Goal: Task Accomplishment & Management: Use online tool/utility

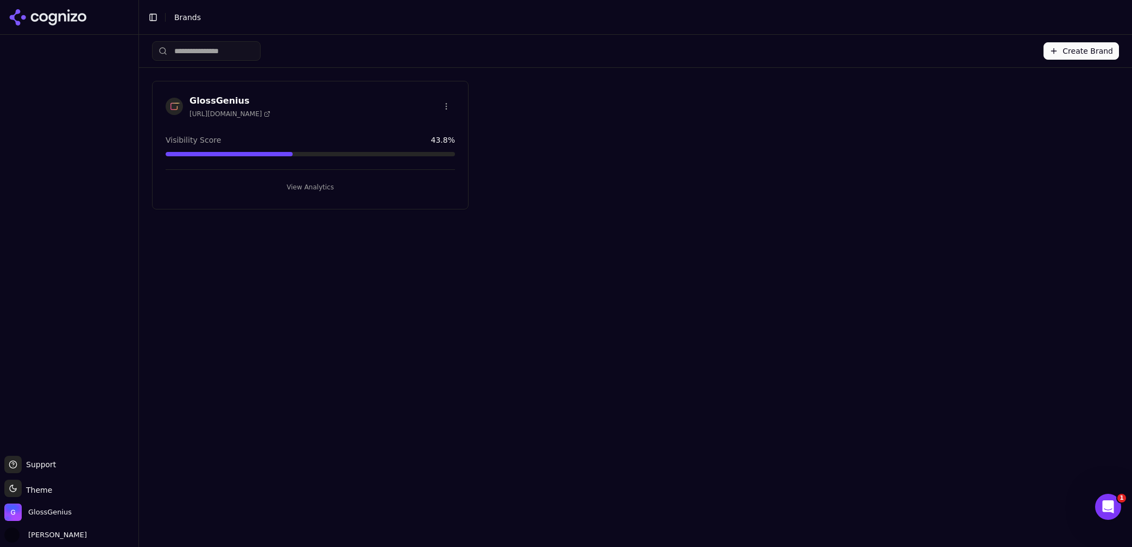
click at [319, 186] on button "View Analytics" at bounding box center [310, 187] width 289 height 17
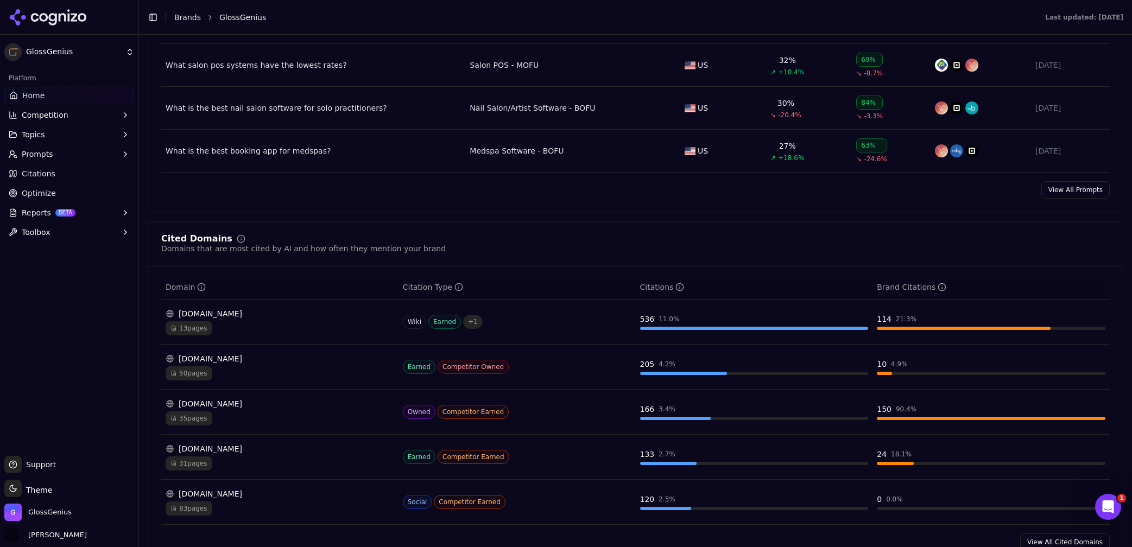
scroll to position [966, 0]
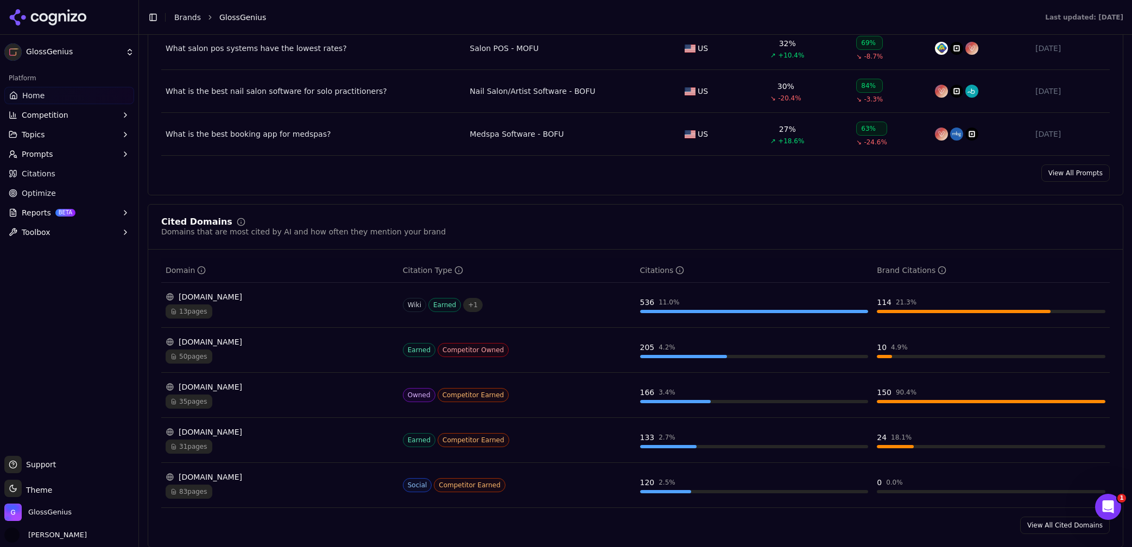
click at [205, 483] on div "[DOMAIN_NAME]" at bounding box center [280, 477] width 228 height 11
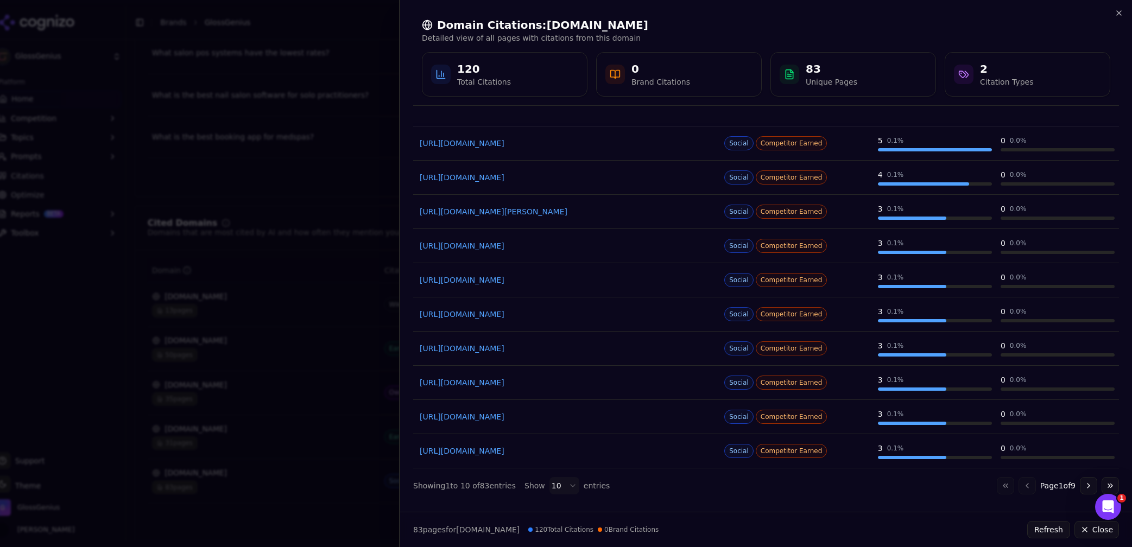
scroll to position [0, 0]
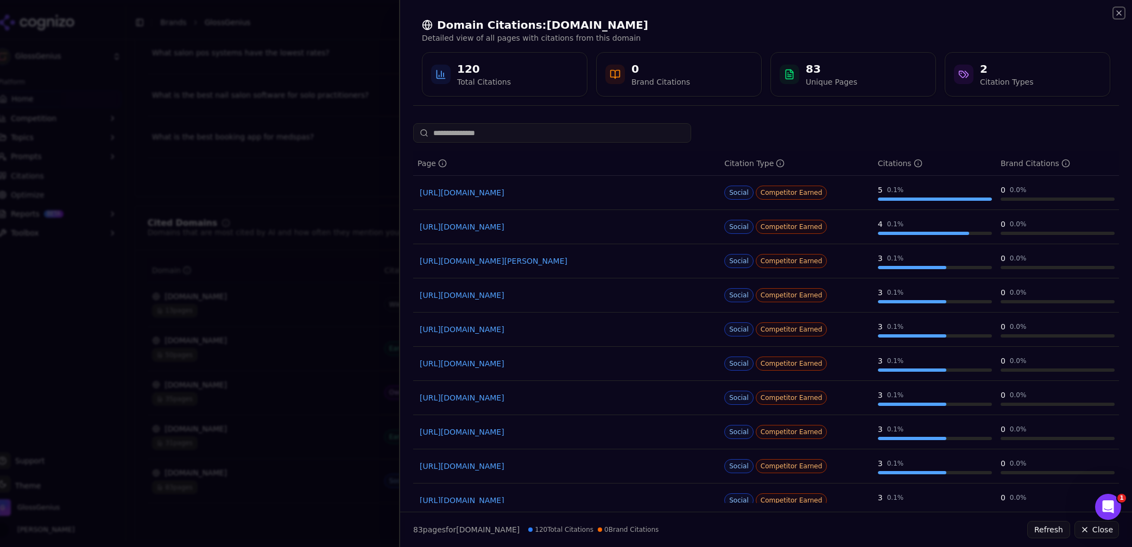
click at [1117, 14] on icon "button" at bounding box center [1118, 13] width 4 height 4
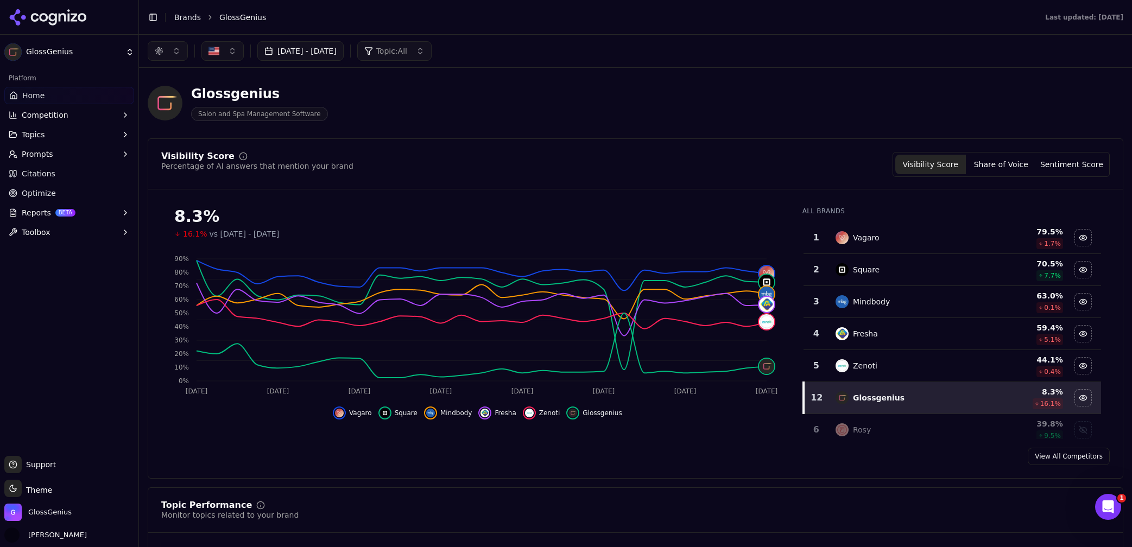
click at [36, 175] on span "Citations" at bounding box center [39, 173] width 34 height 11
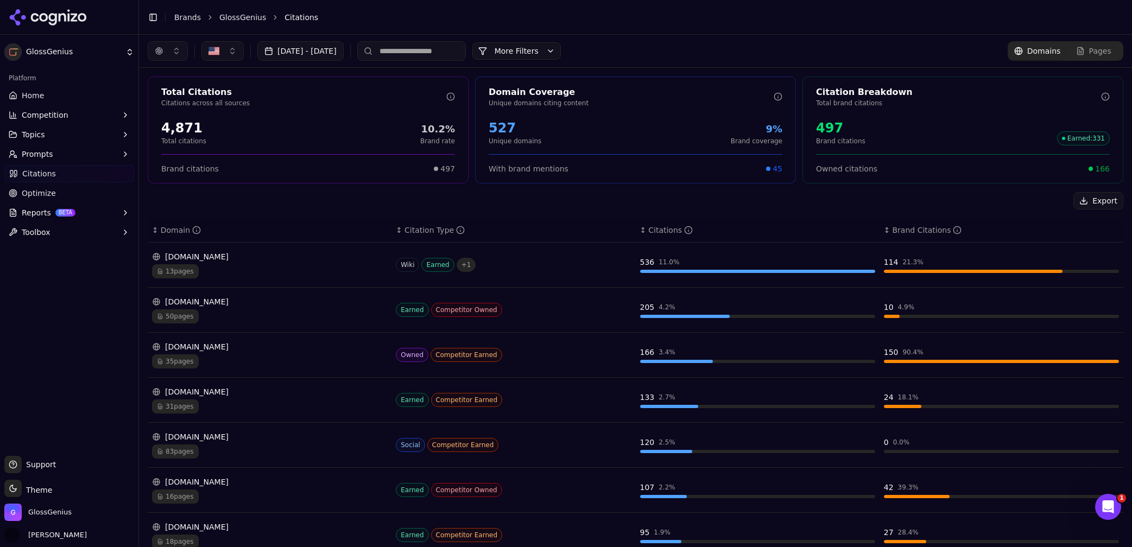
click at [561, 52] on button "More Filters" at bounding box center [516, 50] width 88 height 17
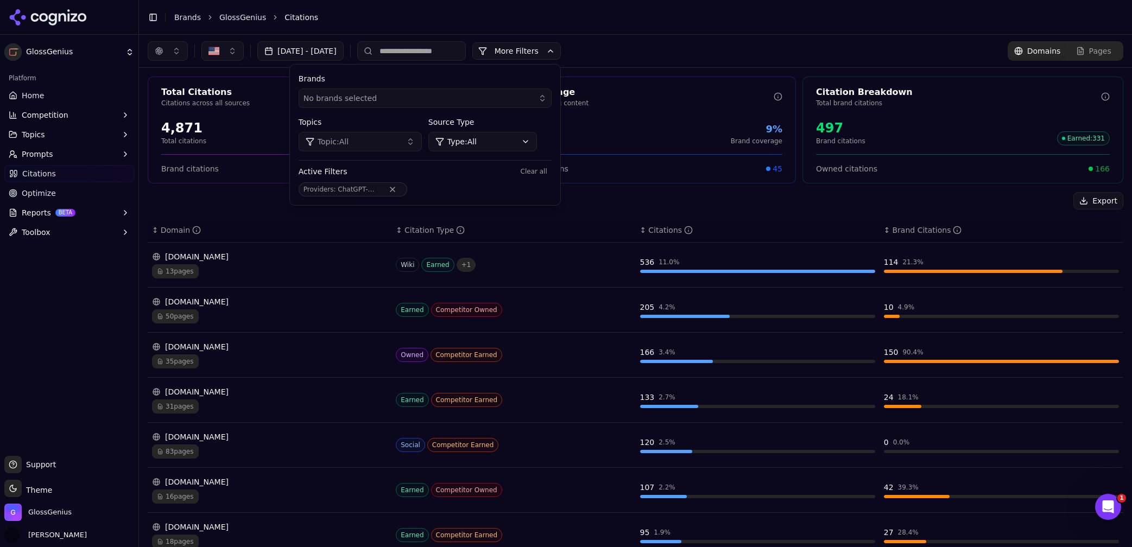
click at [377, 99] on span "No brands selected" at bounding box center [339, 98] width 73 height 11
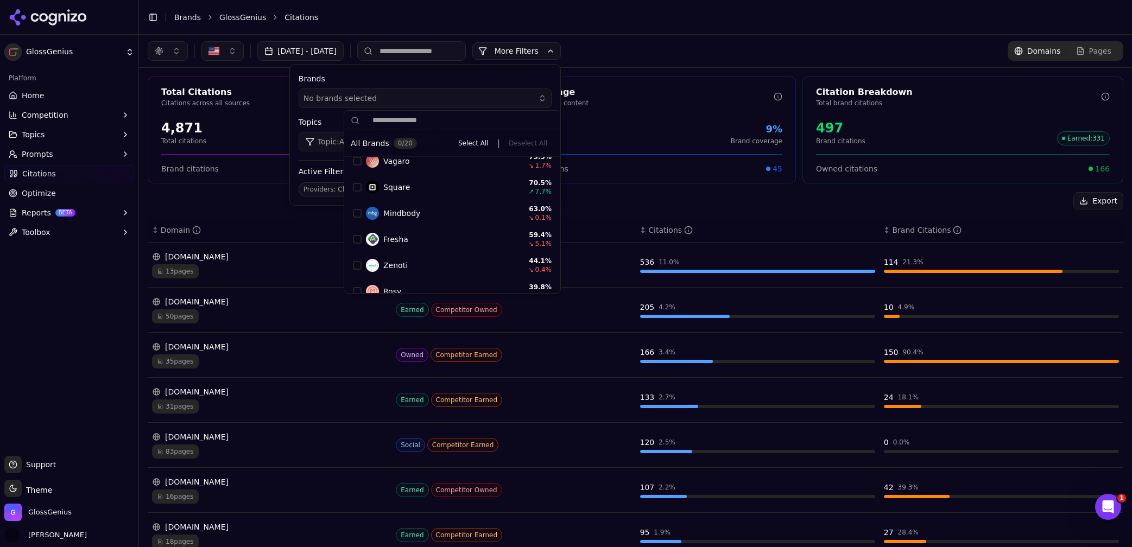
scroll to position [47, 0]
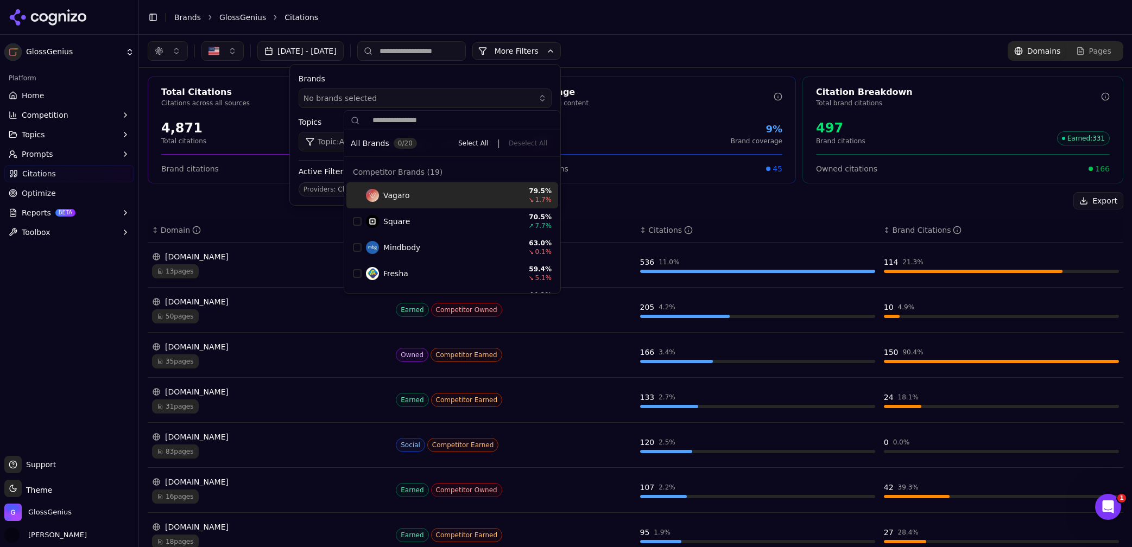
click at [420, 76] on label "Brands" at bounding box center [425, 78] width 253 height 11
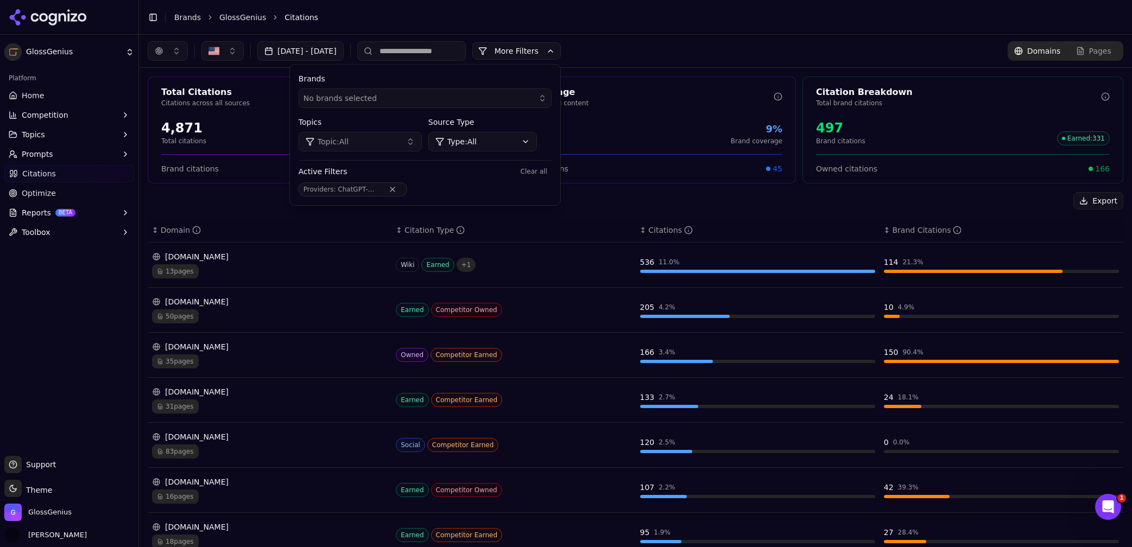
click at [348, 145] on span "Topic: All" at bounding box center [333, 141] width 31 height 11
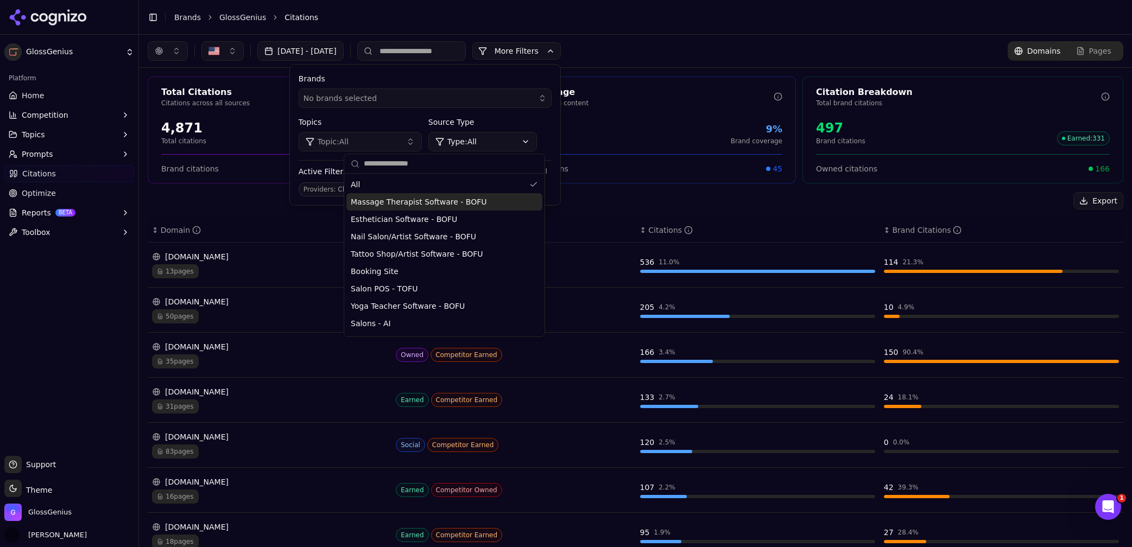
click at [398, 204] on span "Massage Therapist Software - BOFU" at bounding box center [419, 201] width 136 height 11
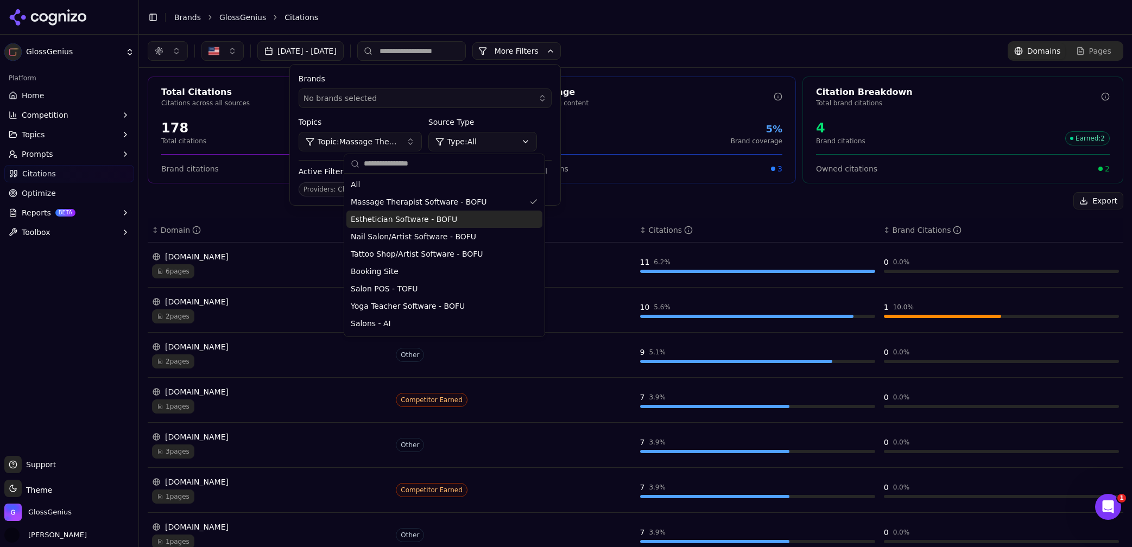
click at [398, 219] on span "Esthetician Software - BOFU" at bounding box center [404, 219] width 106 height 11
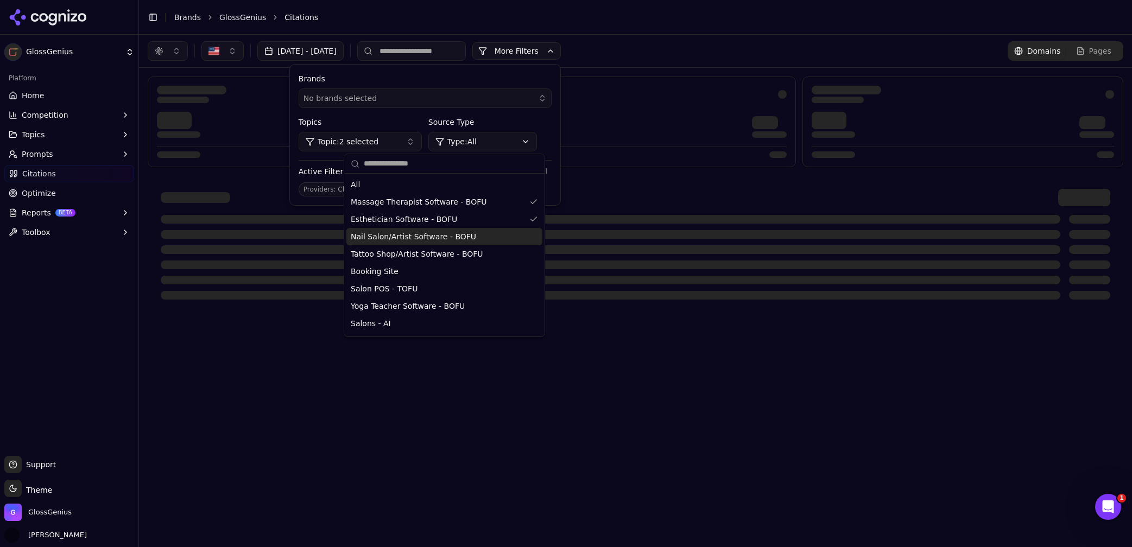
click at [398, 240] on span "Nail Salon/Artist Software - BOFU" at bounding box center [413, 236] width 125 height 11
click at [398, 258] on span "Tattoo Shop/Artist Software - BOFU" at bounding box center [417, 254] width 132 height 11
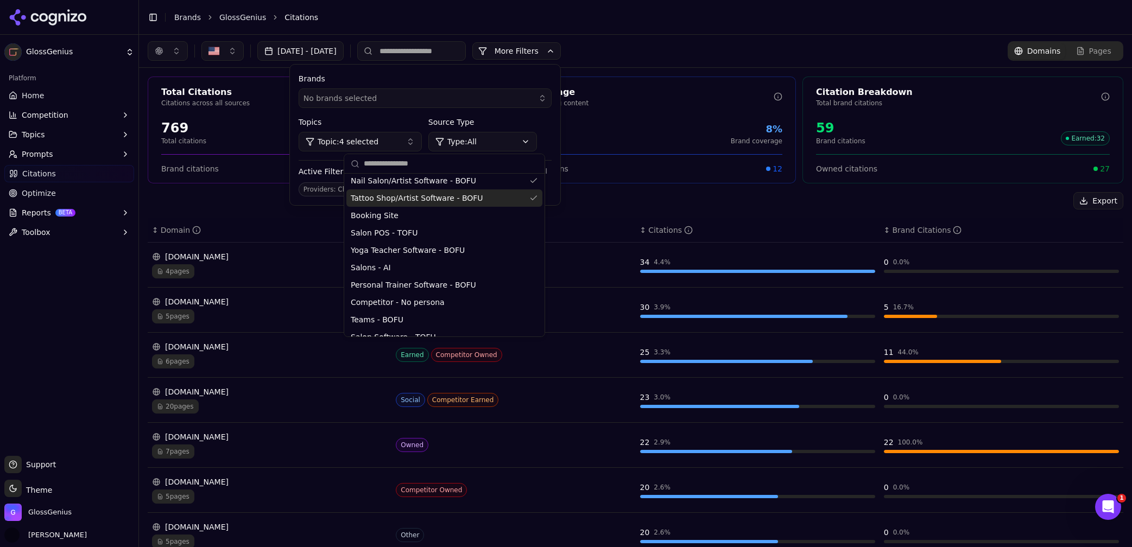
scroll to position [69, 0]
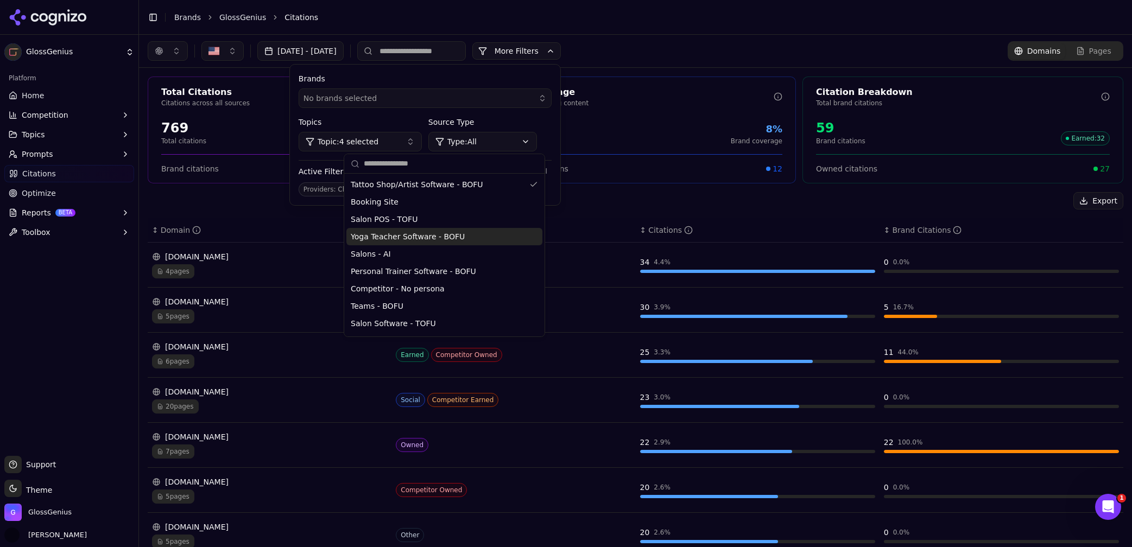
click at [413, 234] on span "Yoga Teacher Software - BOFU" at bounding box center [408, 236] width 114 height 11
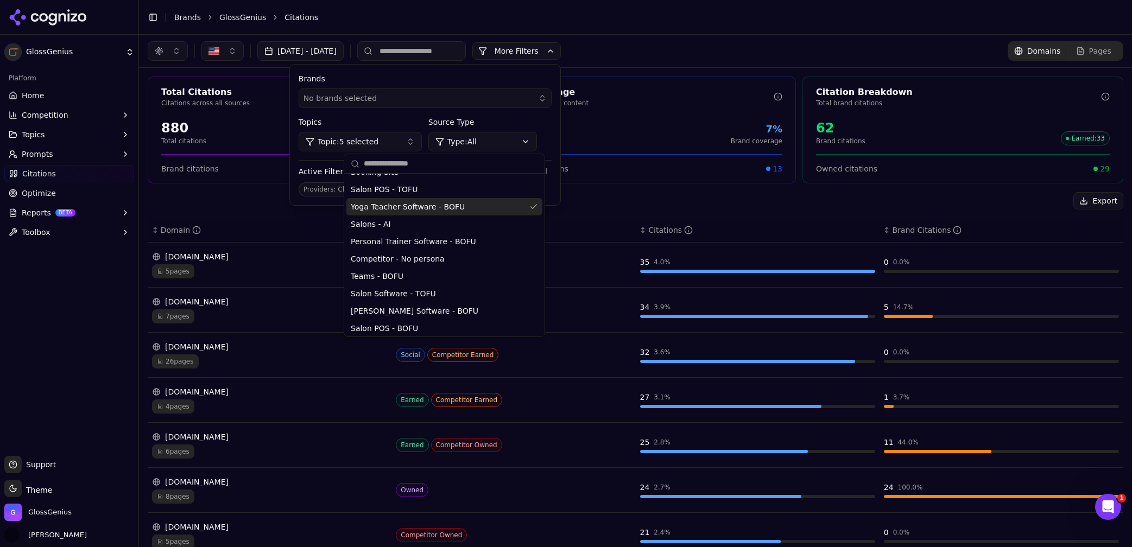
scroll to position [137, 0]
click at [407, 206] on span "Personal Trainer Software - BOFU" at bounding box center [413, 204] width 125 height 11
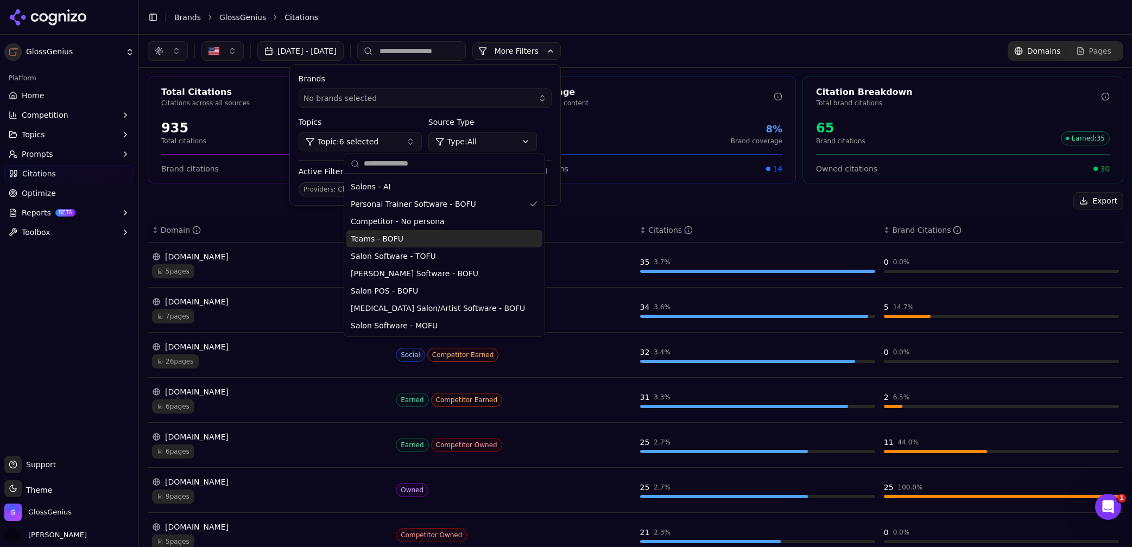
click at [401, 239] on span "Teams - BOFU" at bounding box center [377, 238] width 53 height 11
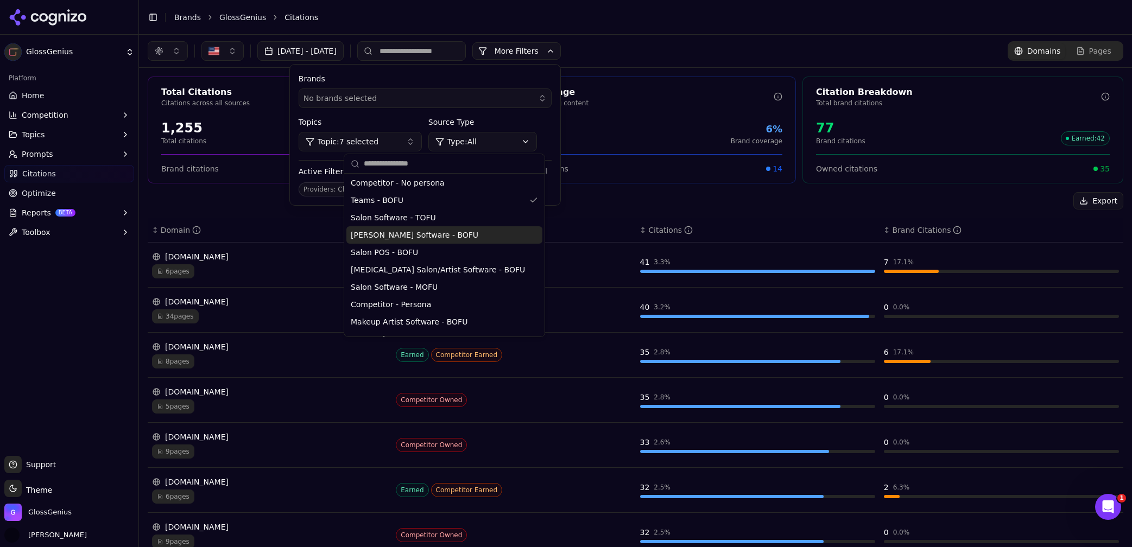
scroll to position [192, 0]
click at [402, 242] on div "Salon POS - BOFU" at bounding box center [444, 235] width 196 height 17
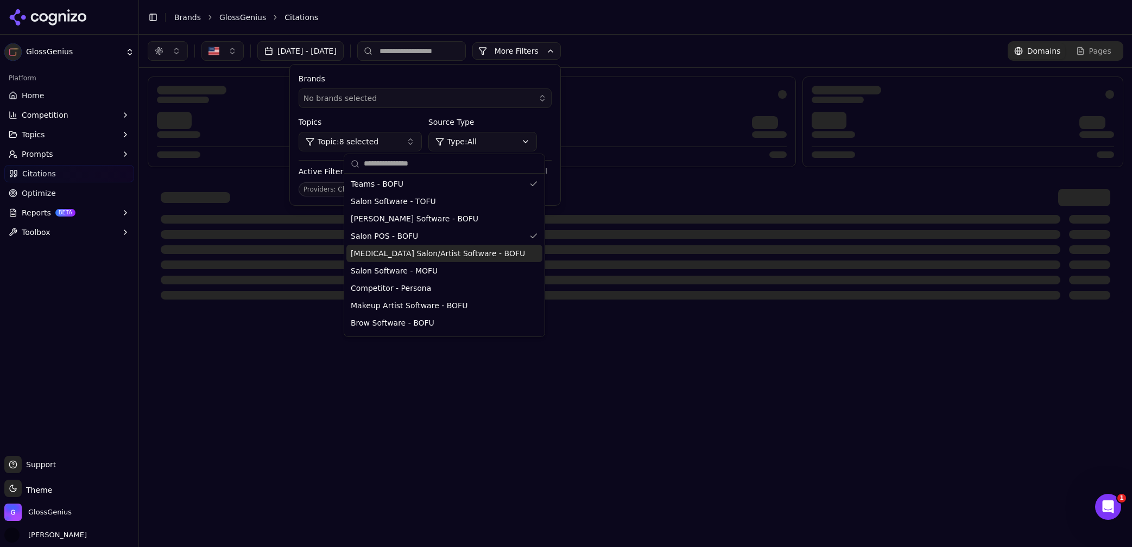
click at [404, 255] on span "[MEDICAL_DATA] Salon/Artist Software - BOFU" at bounding box center [438, 253] width 174 height 11
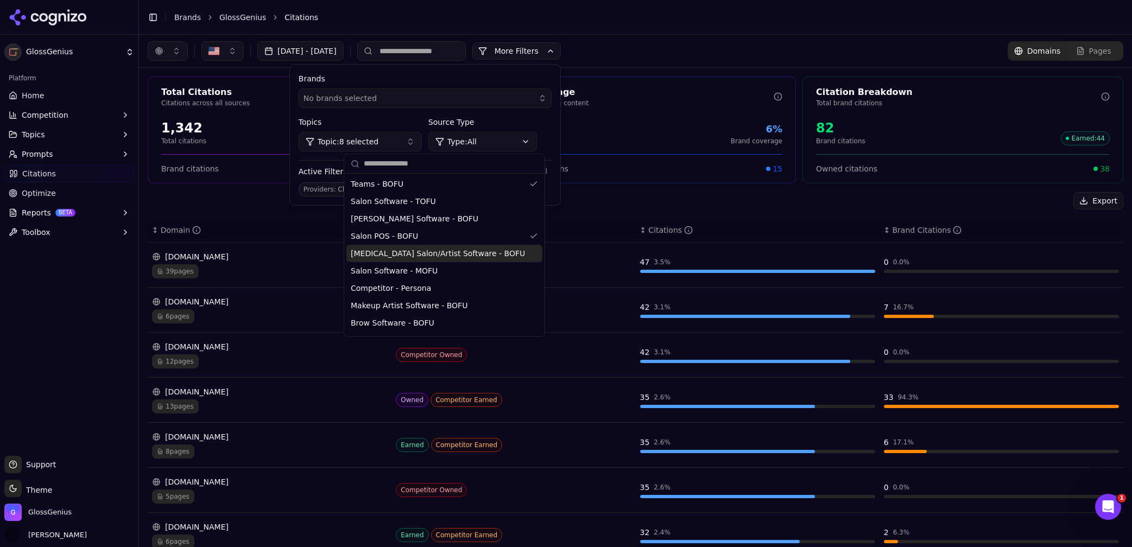
click at [404, 255] on span "[MEDICAL_DATA] Salon/Artist Software - BOFU" at bounding box center [438, 253] width 174 height 11
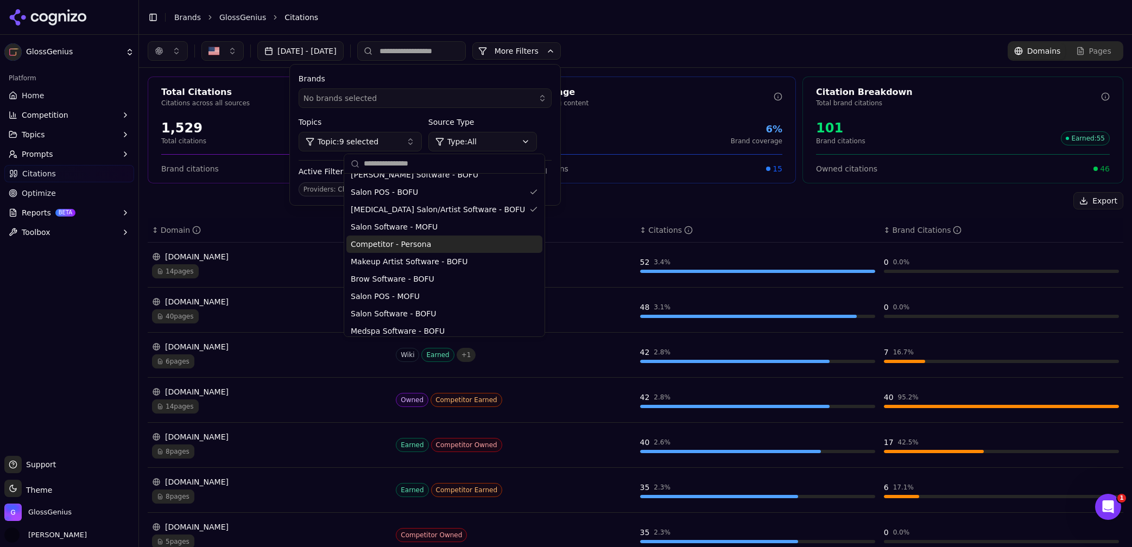
scroll to position [240, 0]
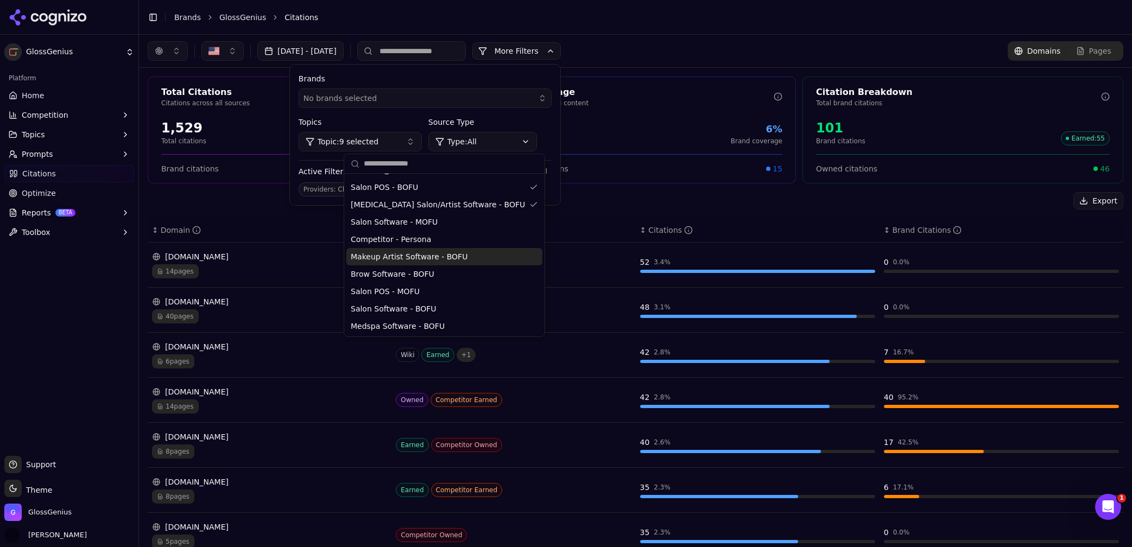
click at [413, 263] on div "Makeup Artist Software - BOFU" at bounding box center [444, 256] width 196 height 17
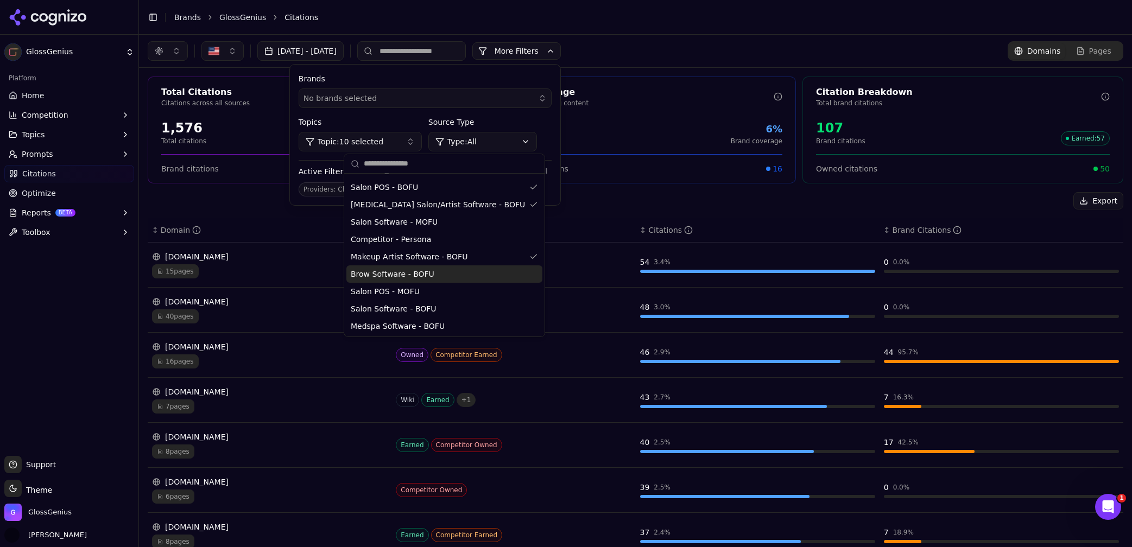
click at [411, 275] on span "Brow Software - BOFU" at bounding box center [393, 274] width 84 height 11
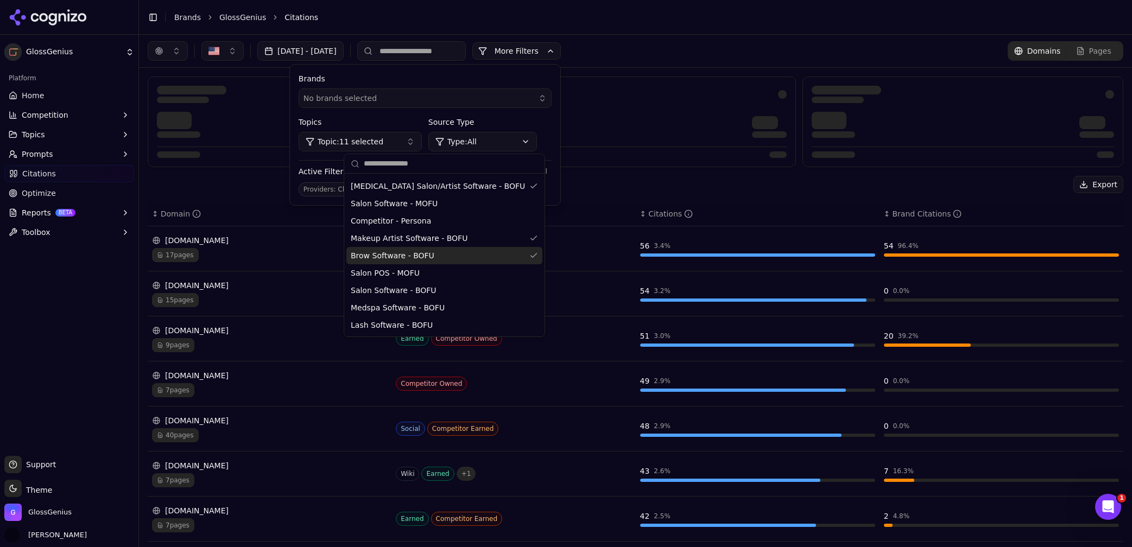
scroll to position [276, 0]
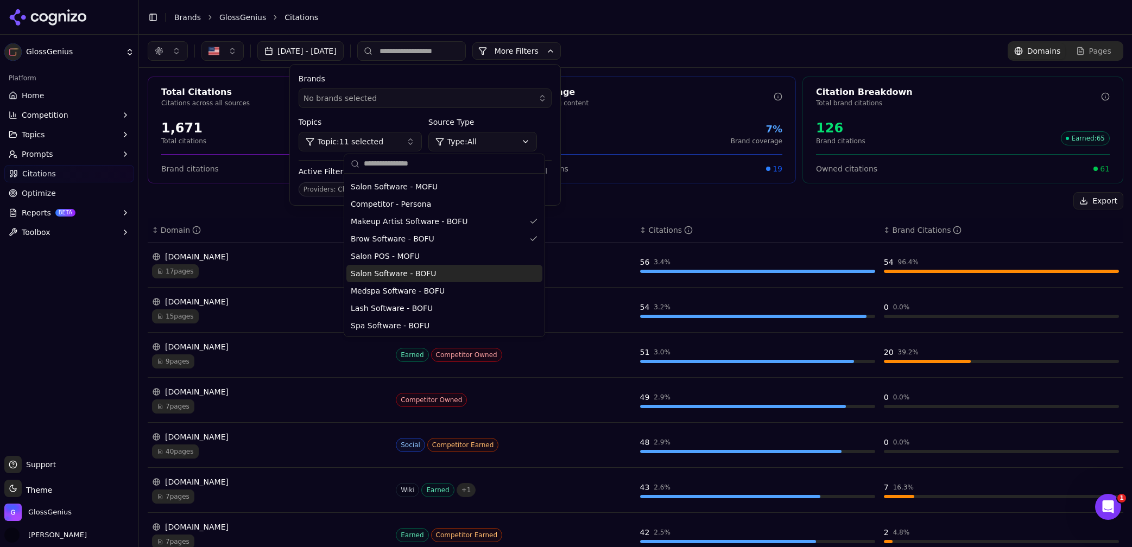
click at [412, 277] on span "Salon Software - BOFU" at bounding box center [394, 273] width 86 height 11
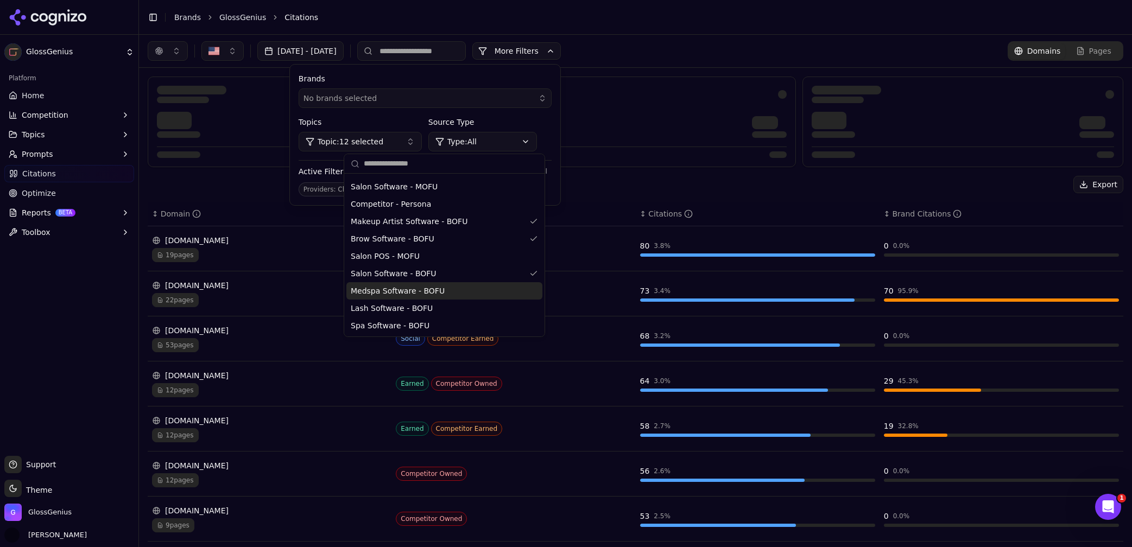
click at [413, 293] on span "Medspa Software - BOFU" at bounding box center [398, 290] width 94 height 11
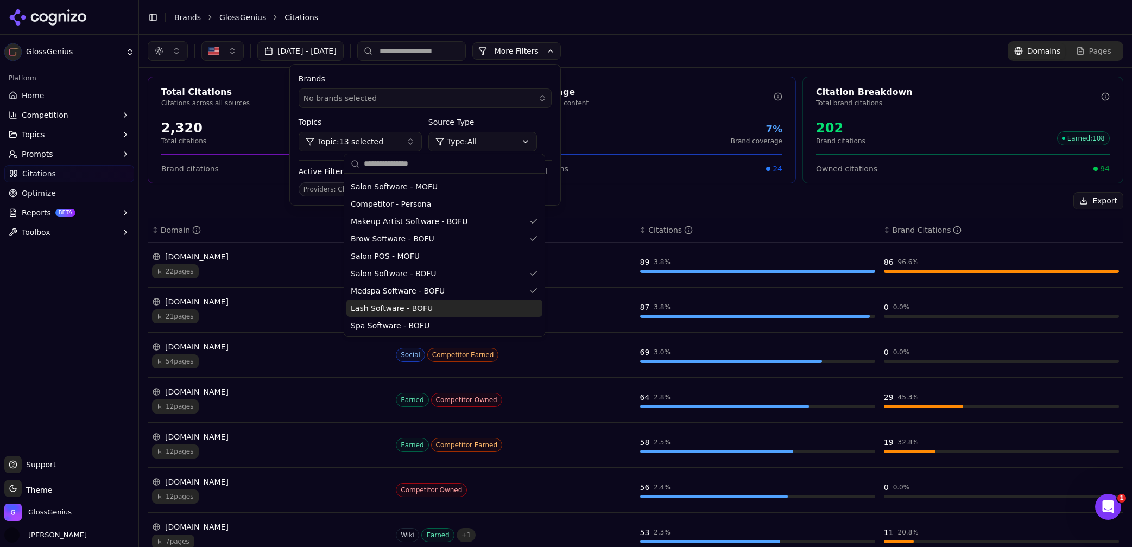
click at [405, 312] on span "Lash Software - BOFU" at bounding box center [392, 308] width 82 height 11
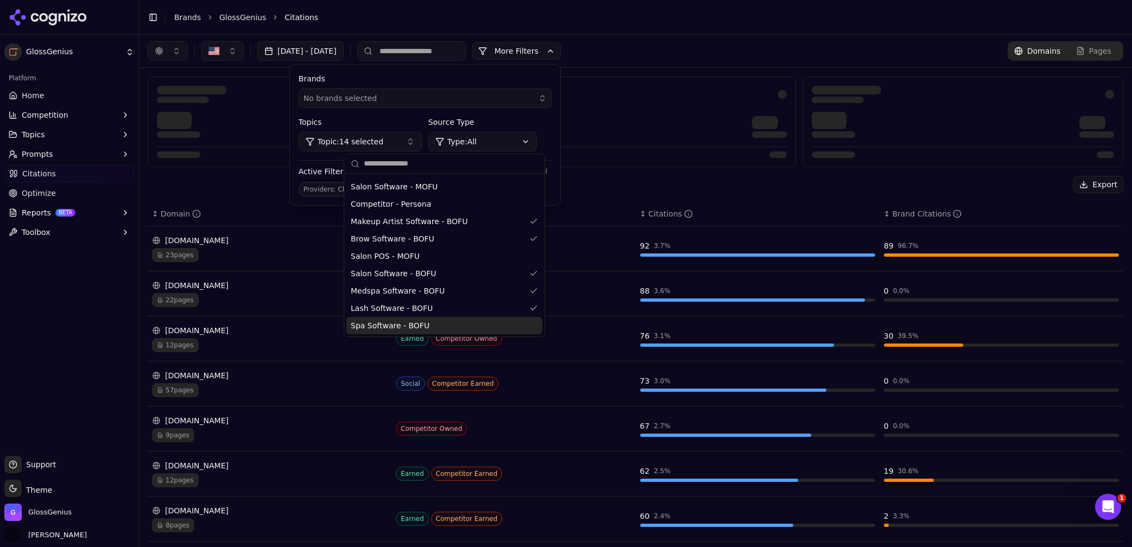
click at [405, 326] on span "Spa Software - BOFU" at bounding box center [390, 325] width 79 height 11
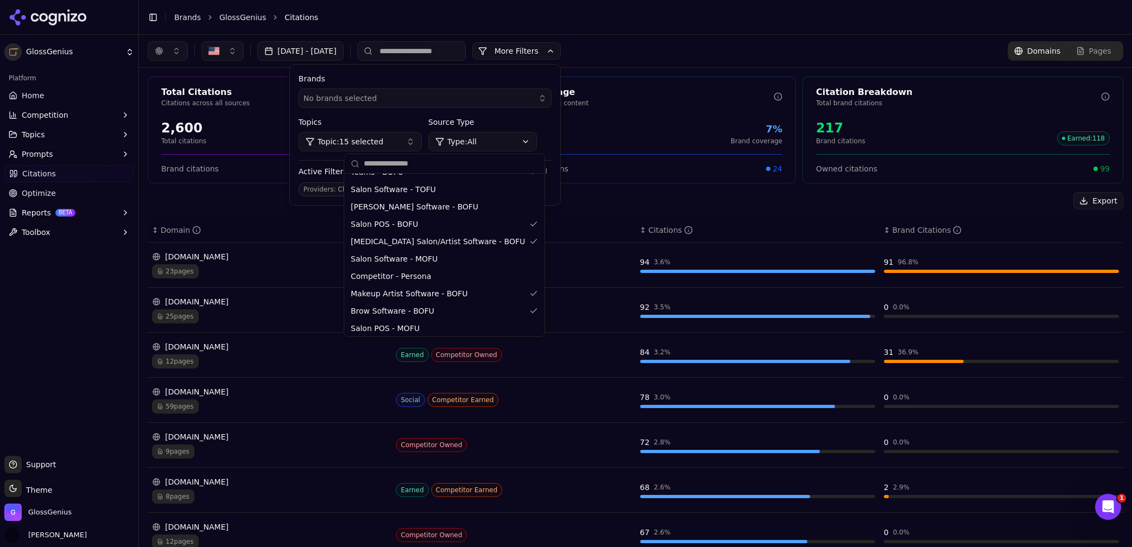
scroll to position [218, 0]
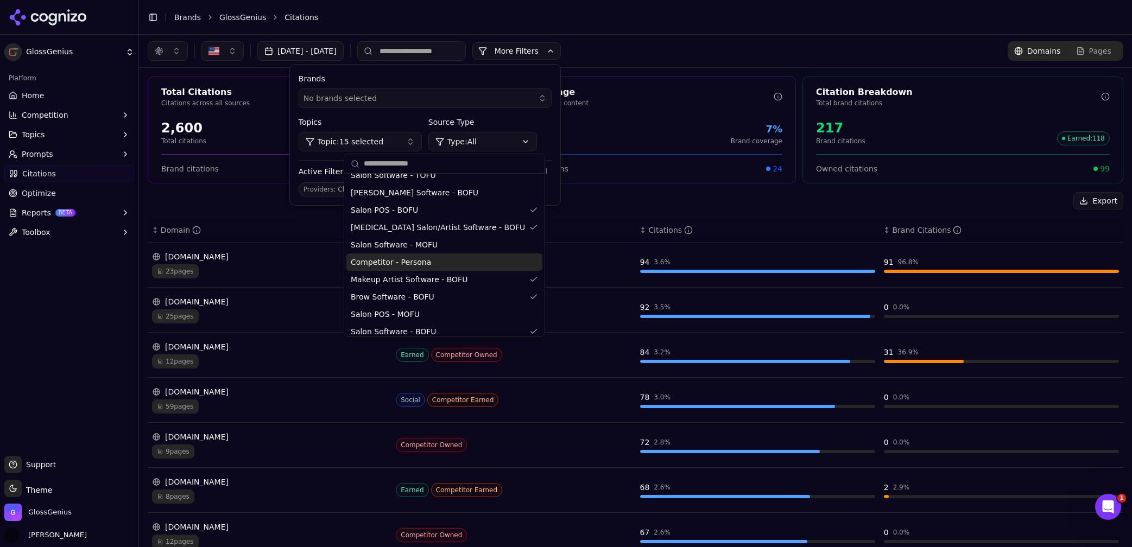
click at [417, 266] on span "Competitor - Persona" at bounding box center [391, 262] width 80 height 11
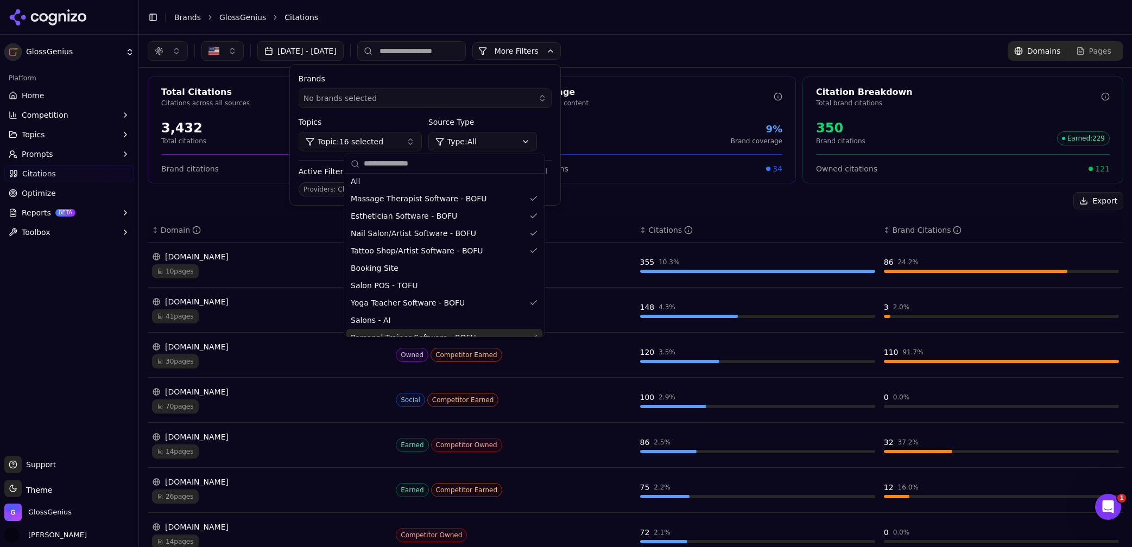
scroll to position [0, 0]
click at [376, 183] on div "All" at bounding box center [444, 184] width 196 height 17
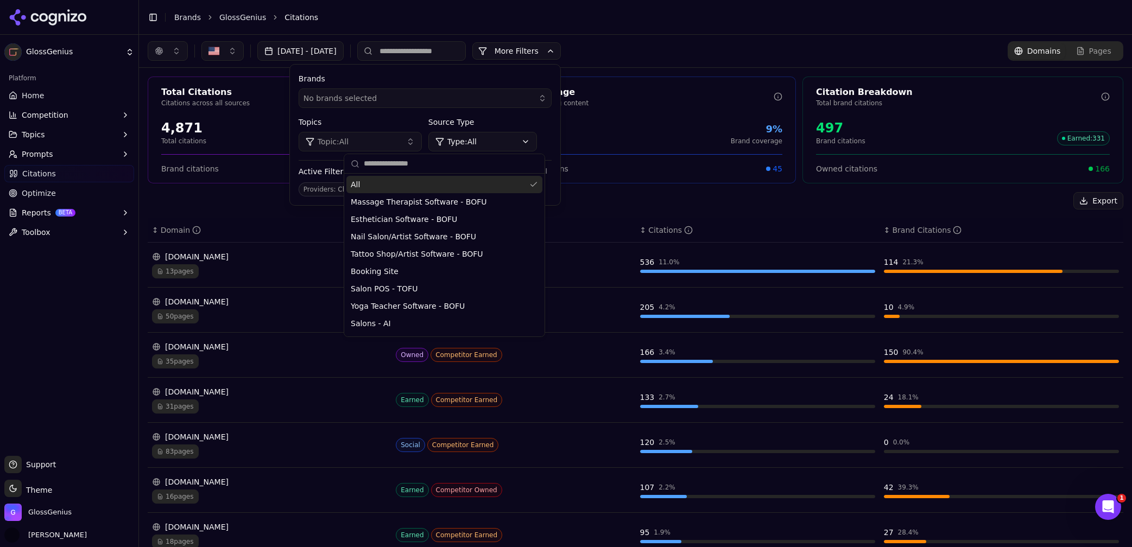
click at [685, 43] on div "[DATE] - [DATE] More More Filters Brands No brands selected Topics Topic: All S…" at bounding box center [635, 51] width 975 height 20
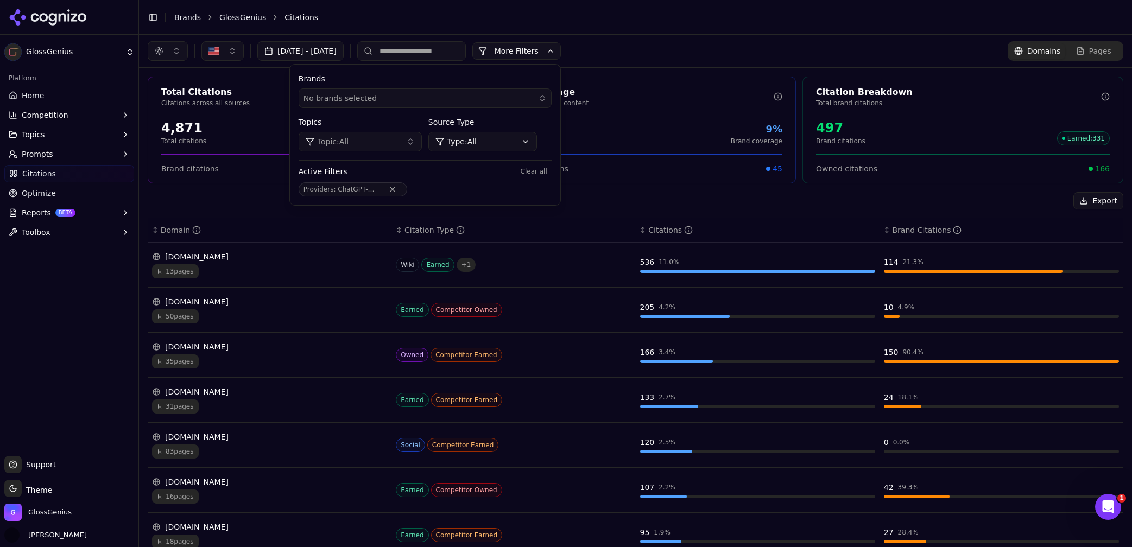
click at [643, 60] on div "[DATE] - [DATE] More More Filters Brands No brands selected Topics Topic: All S…" at bounding box center [635, 51] width 975 height 20
click at [392, 33] on header "Toggle Sidebar Brands GlossGenius Citations" at bounding box center [635, 17] width 993 height 35
click at [551, 172] on button "Clear all" at bounding box center [533, 171] width 35 height 13
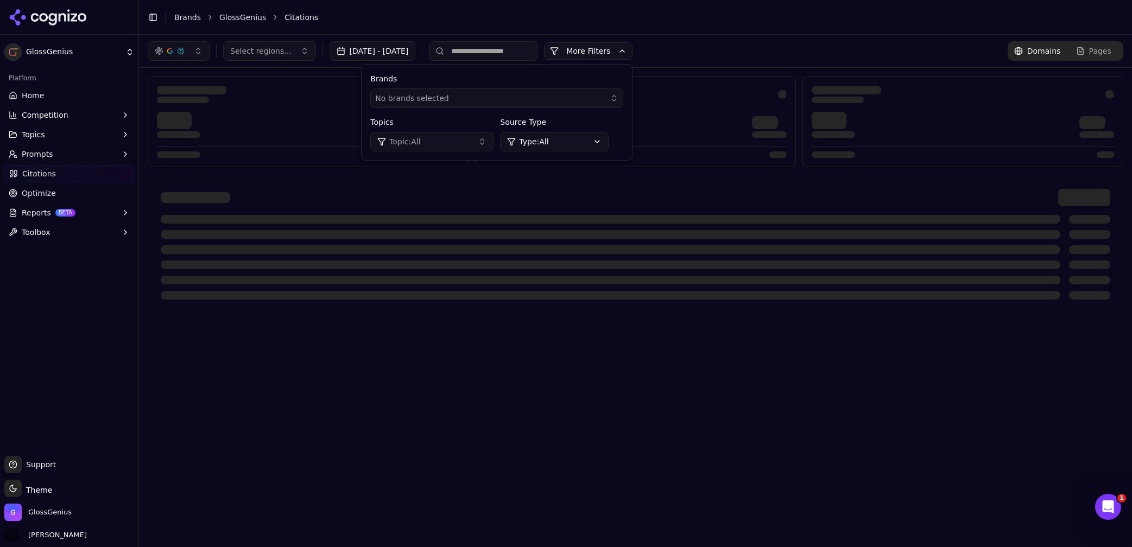
click at [725, 10] on div "Toggle Sidebar Brands GlossGenius Citations" at bounding box center [624, 17] width 971 height 15
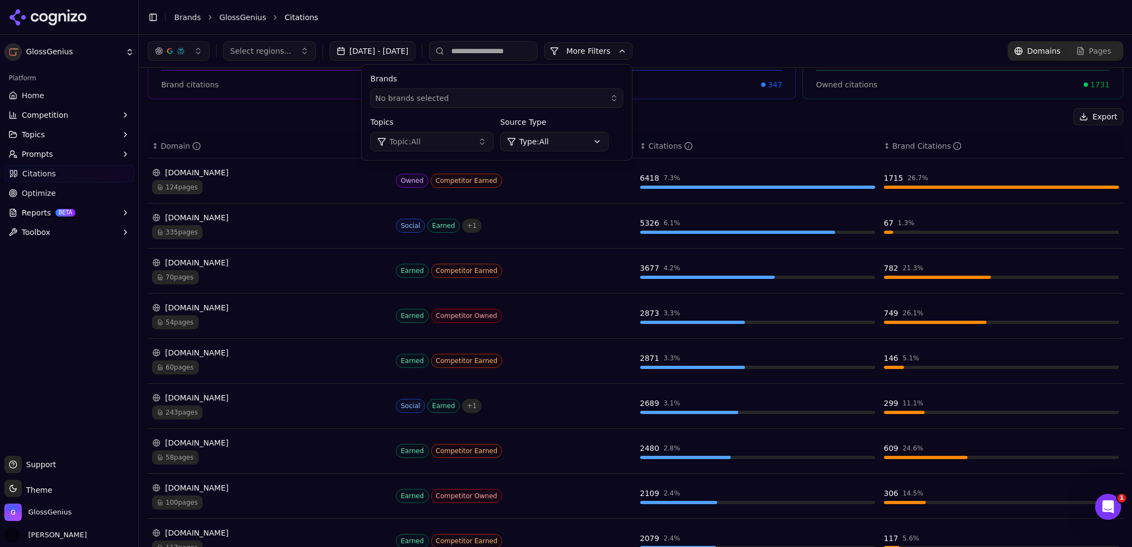
scroll to position [74, 0]
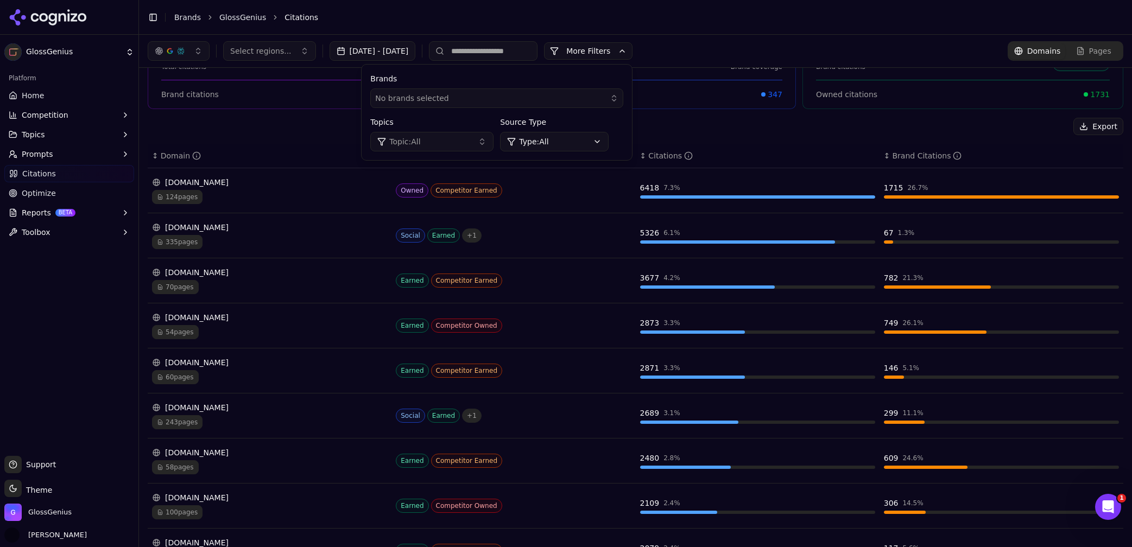
click at [218, 231] on div "[DOMAIN_NAME]" at bounding box center [269, 227] width 235 height 11
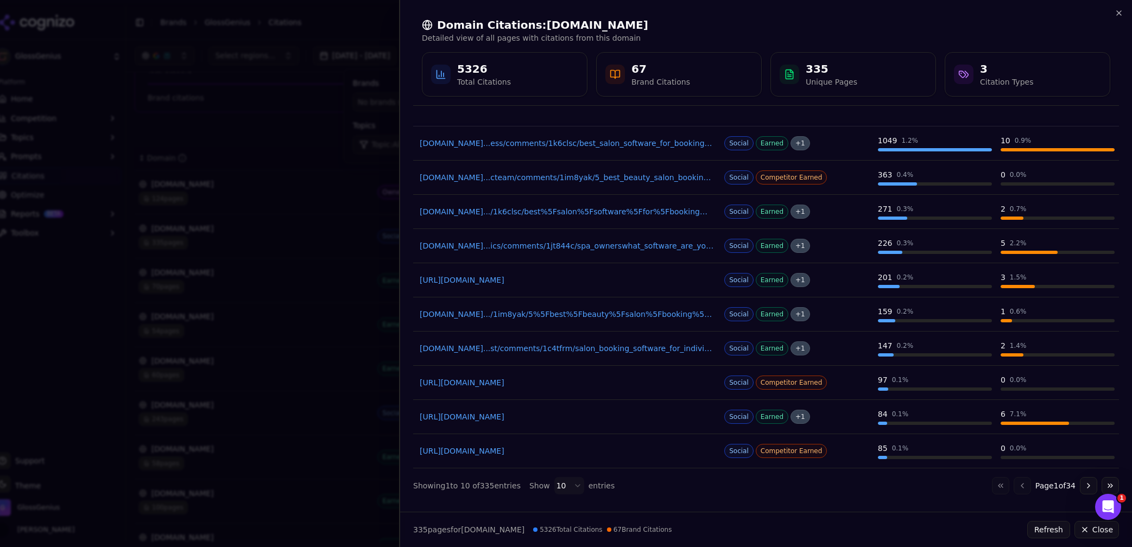
scroll to position [0, 0]
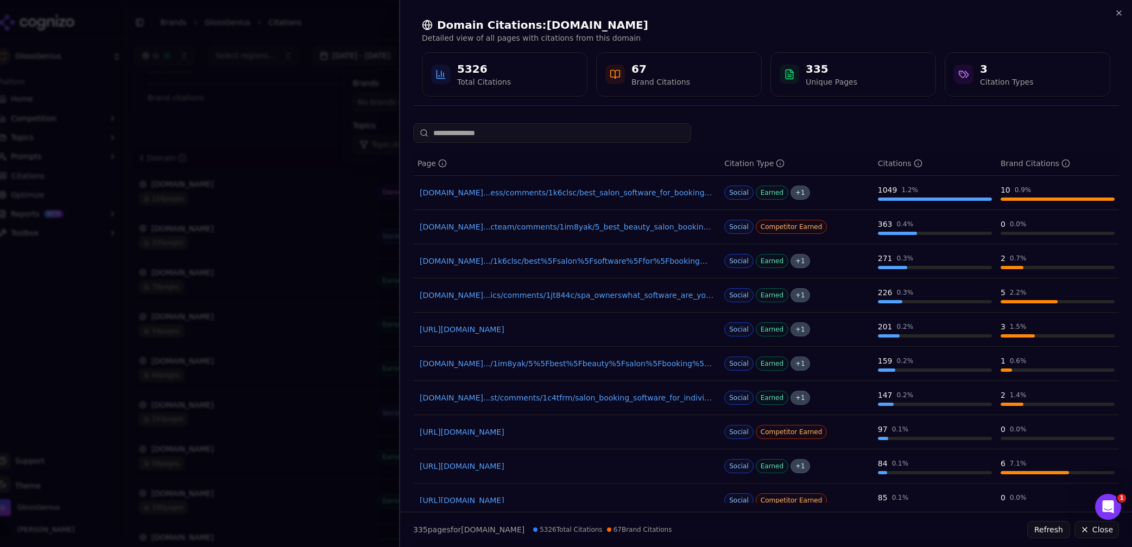
click at [820, 75] on div "335" at bounding box center [831, 68] width 52 height 15
click at [1119, 12] on icon "button" at bounding box center [1118, 13] width 4 height 4
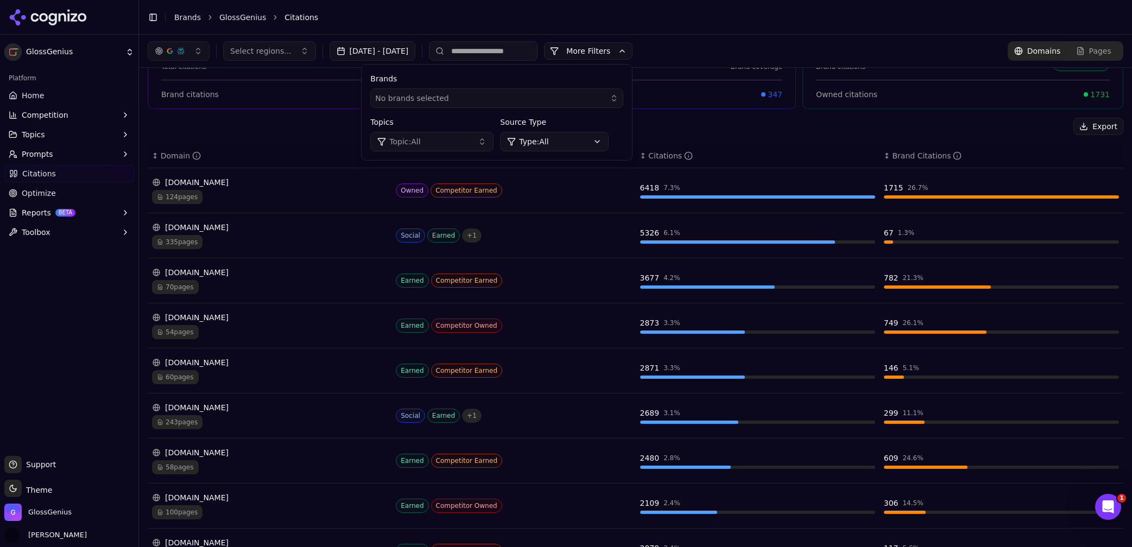
click at [682, 33] on header "Toggle Sidebar Brands GlossGenius Citations" at bounding box center [635, 17] width 993 height 35
click at [632, 49] on button "More Filters" at bounding box center [588, 50] width 88 height 17
click at [538, 90] on button "No brands selected" at bounding box center [496, 98] width 253 height 20
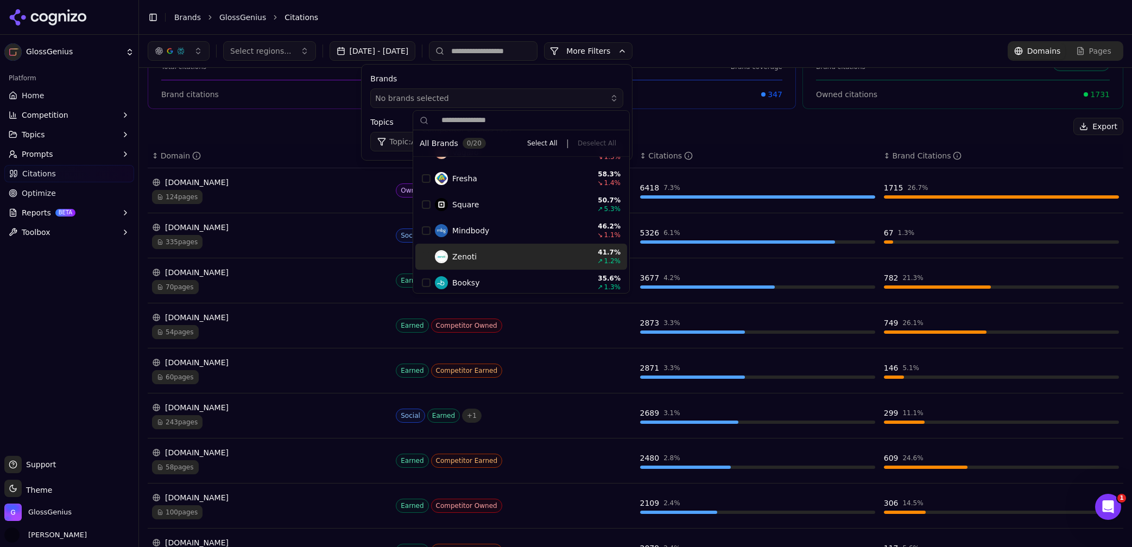
scroll to position [106, 0]
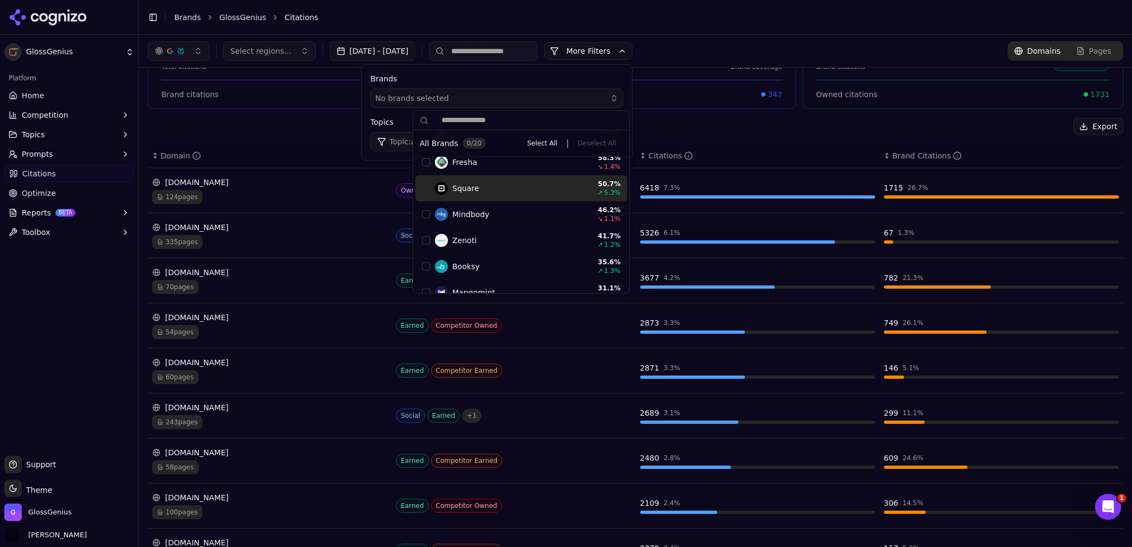
click at [632, 48] on button "More Filters" at bounding box center [588, 50] width 88 height 17
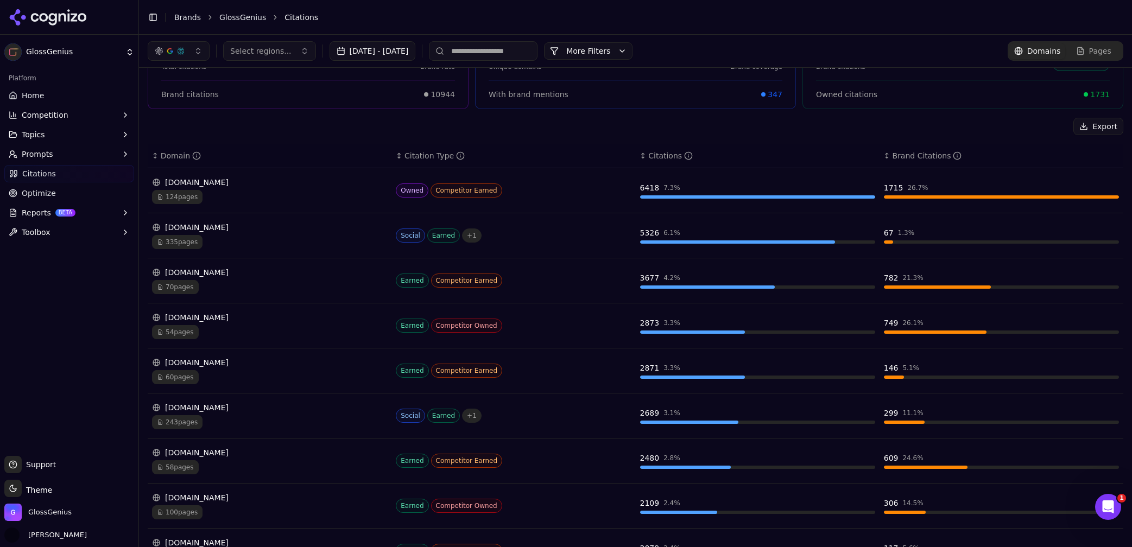
click at [277, 54] on span "Select regions..." at bounding box center [260, 51] width 61 height 11
click at [352, 19] on li "Citations" at bounding box center [692, 17] width 817 height 11
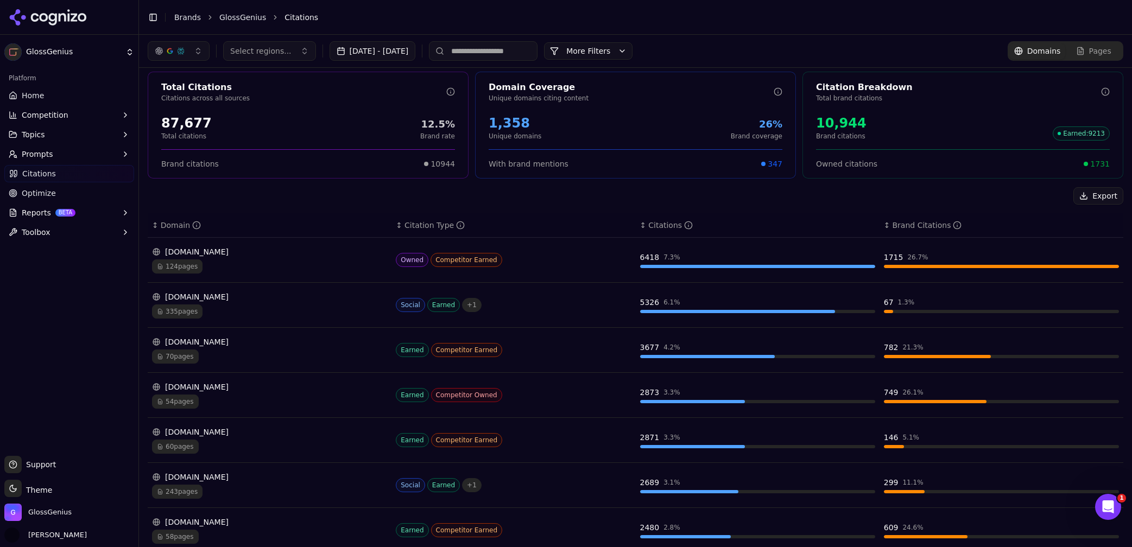
scroll to position [0, 0]
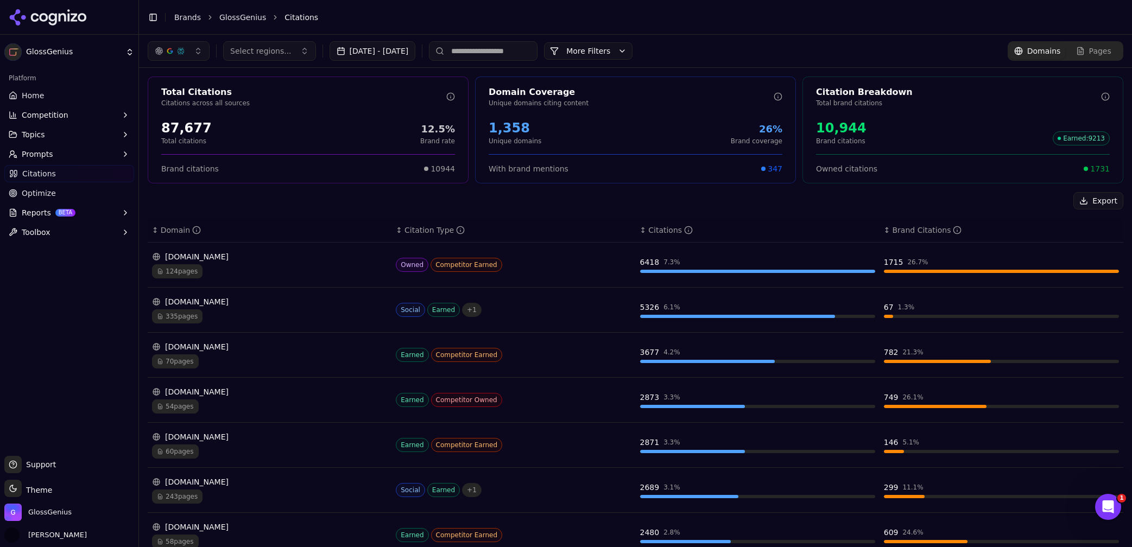
click at [1079, 51] on div "Pages" at bounding box center [1093, 51] width 35 height 11
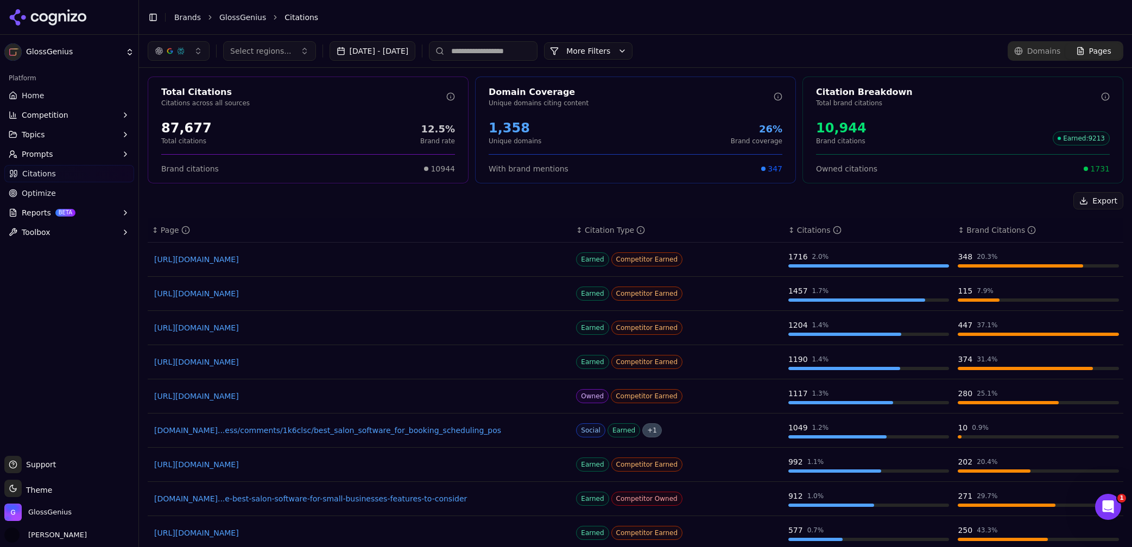
click at [632, 43] on button "More Filters" at bounding box center [588, 50] width 88 height 17
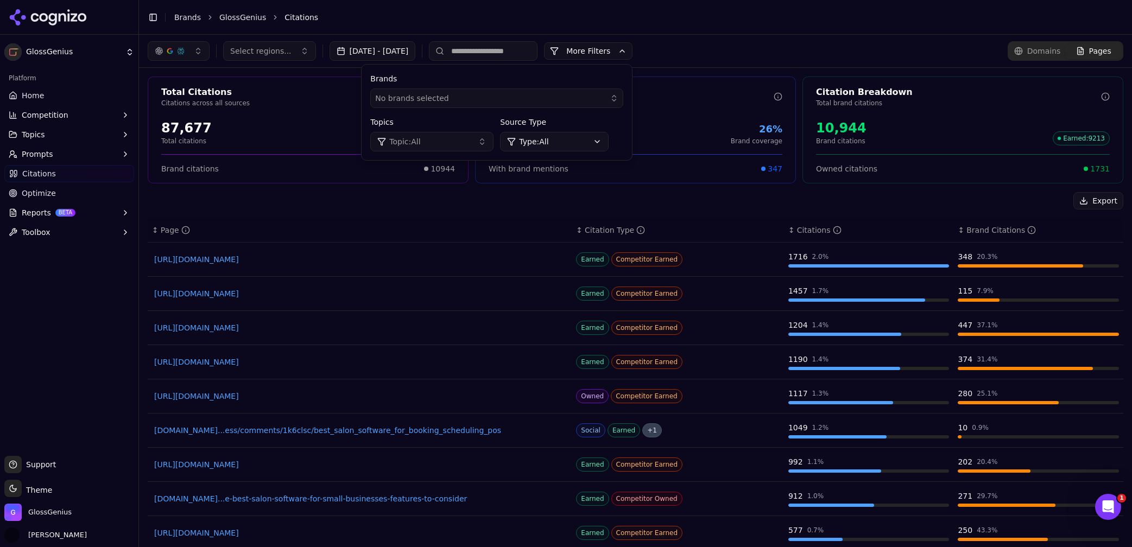
click at [572, 151] on div "Brands No brands selected Topics Topic: All Source Type Type: All" at bounding box center [496, 113] width 270 height 96
click at [572, 141] on html "GlossGenius Platform Home Competition Topics Prompts Citations Optimize Reports…" at bounding box center [566, 273] width 1132 height 547
click at [486, 205] on html "GlossGenius Platform Home Competition Topics Prompts Citations Optimize Reports…" at bounding box center [566, 273] width 1132 height 547
click at [483, 140] on button "Topic: All" at bounding box center [431, 142] width 123 height 20
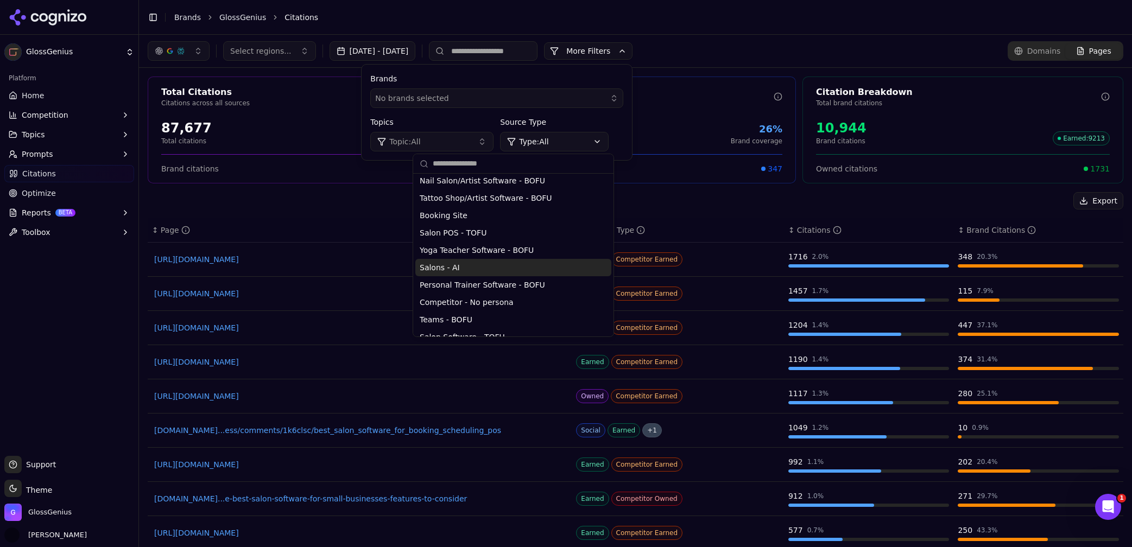
scroll to position [74, 0]
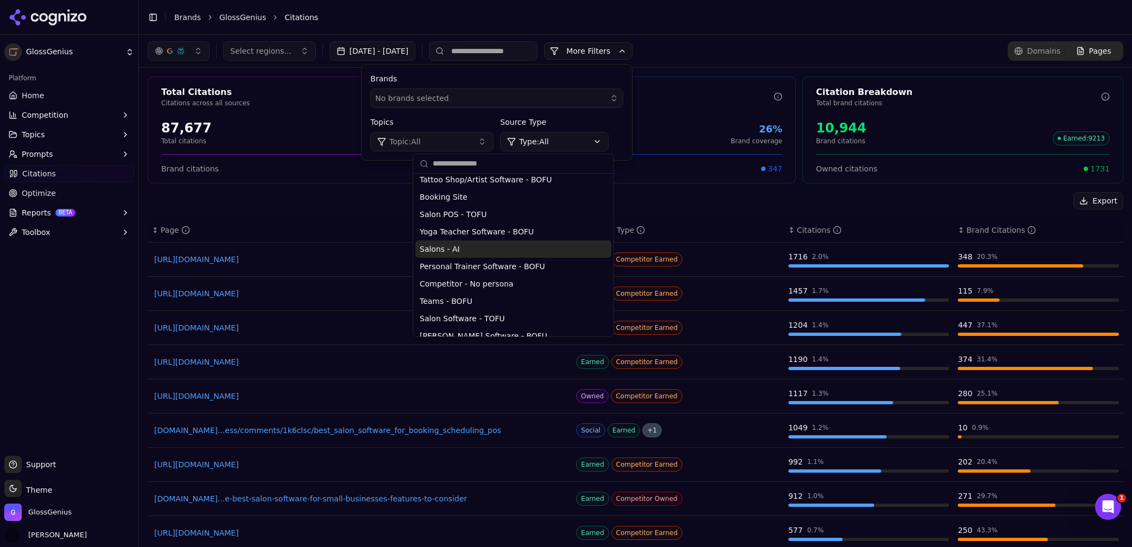
click at [353, 213] on div "Export ↕ Page ↕ Citation Type ↕ Citations ↕ Brand Citations [URL][DOMAIN_NAME] …" at bounding box center [635, 391] width 975 height 398
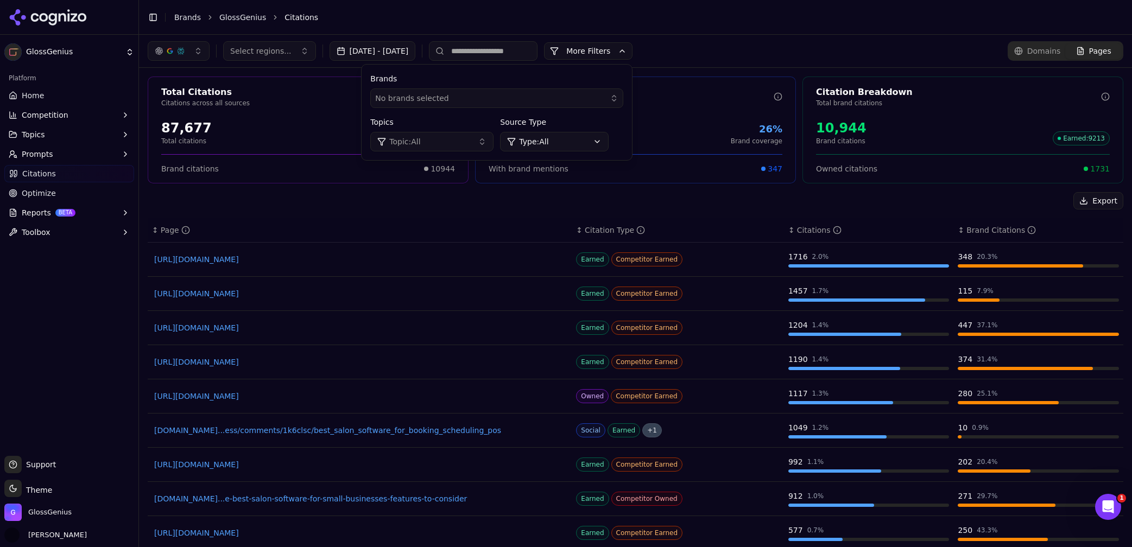
click at [411, 49] on button "[DATE] - [DATE]" at bounding box center [372, 51] width 86 height 20
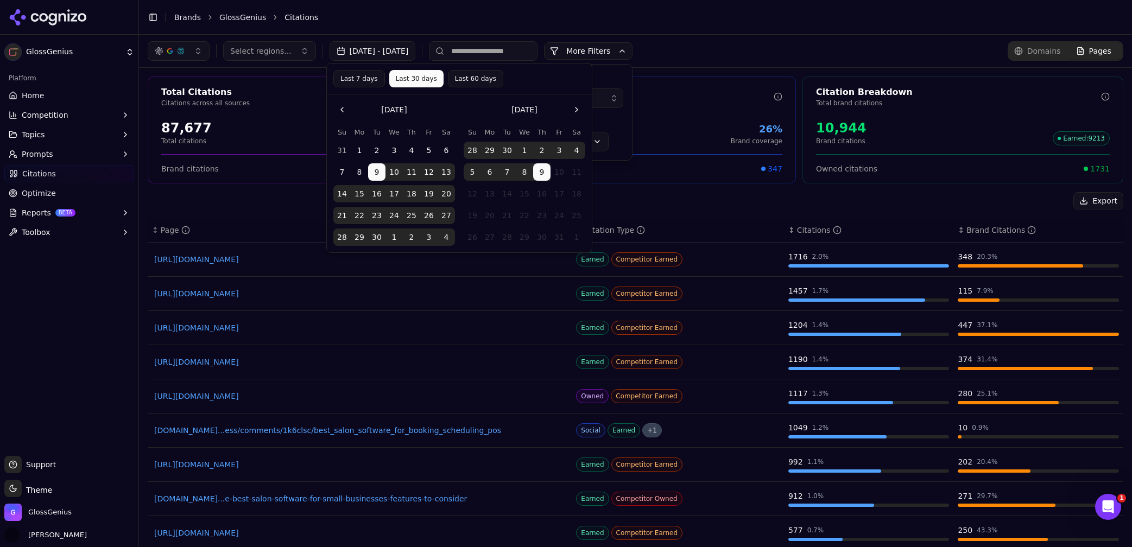
click at [337, 109] on button "Go to the Previous Month" at bounding box center [341, 109] width 17 height 17
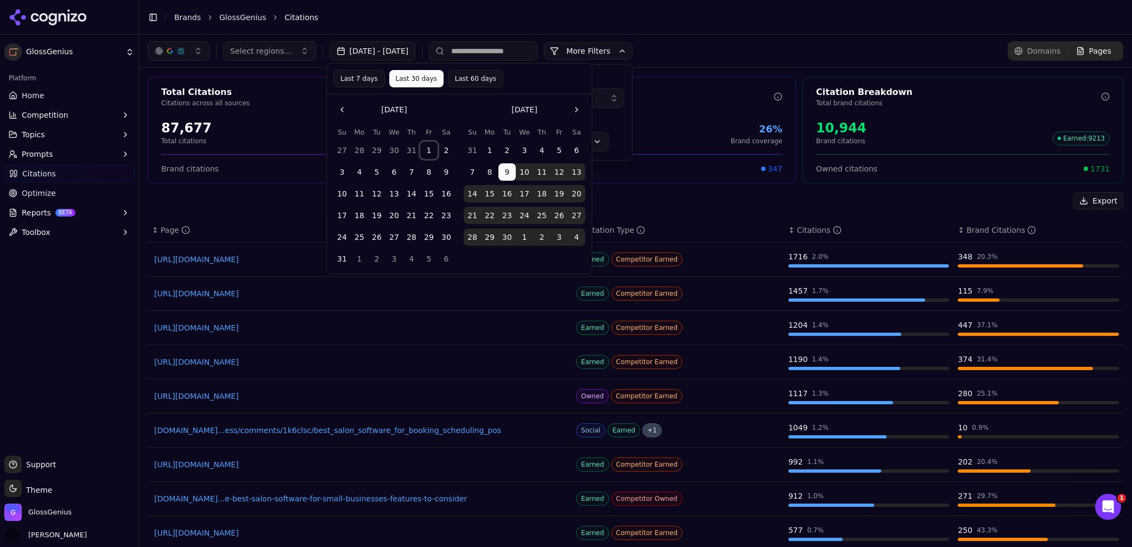
click at [427, 149] on button "1" at bounding box center [428, 150] width 17 height 17
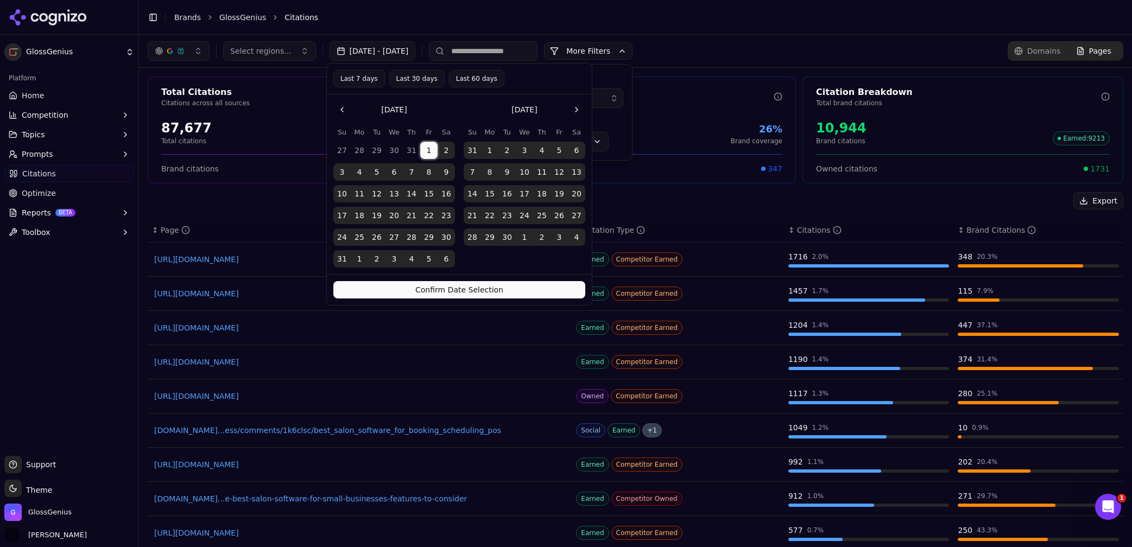
click at [575, 110] on button "Go to the Next Month" at bounding box center [576, 109] width 17 height 17
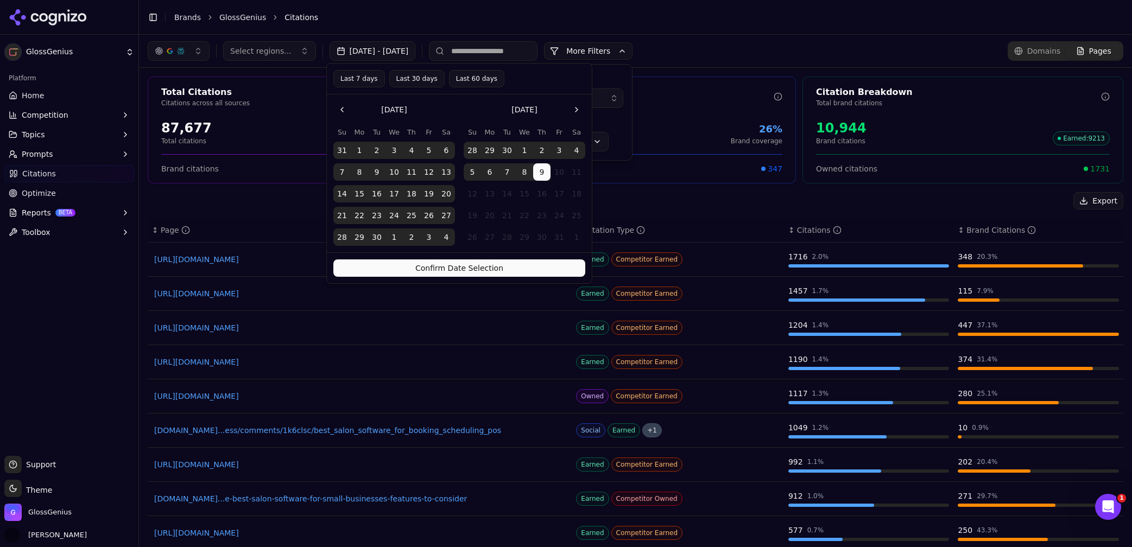
click at [342, 110] on button "Go to the Previous Month" at bounding box center [341, 109] width 17 height 17
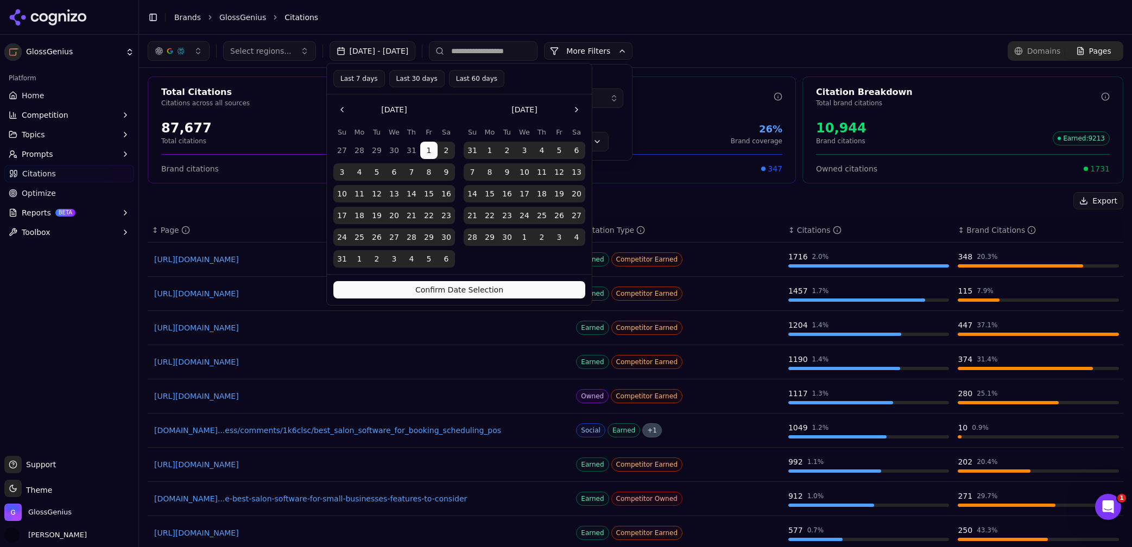
click at [342, 110] on button "Go to the Previous Month" at bounding box center [341, 109] width 17 height 17
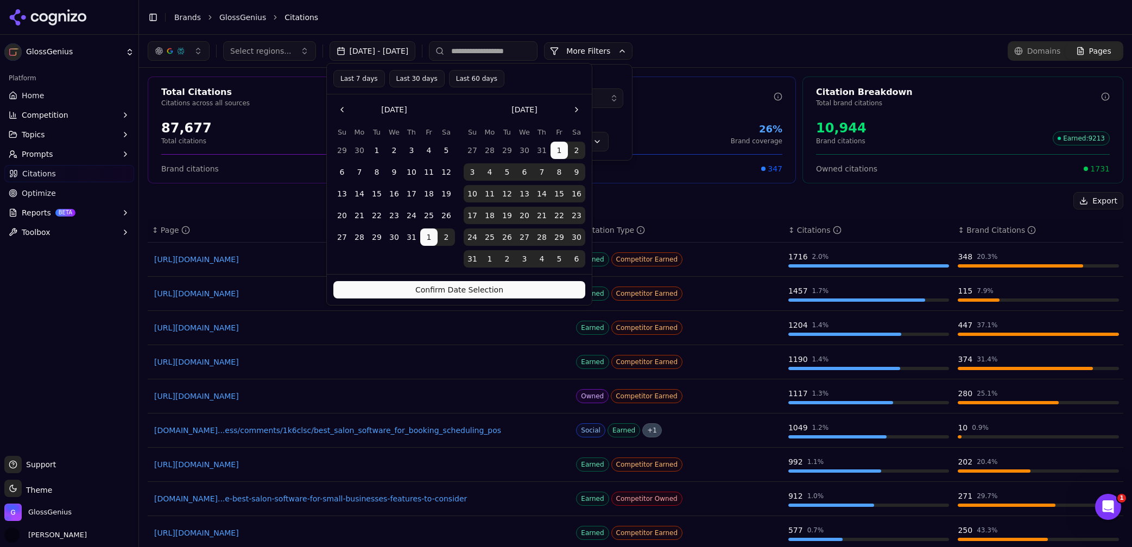
click at [377, 150] on button "1" at bounding box center [376, 150] width 17 height 17
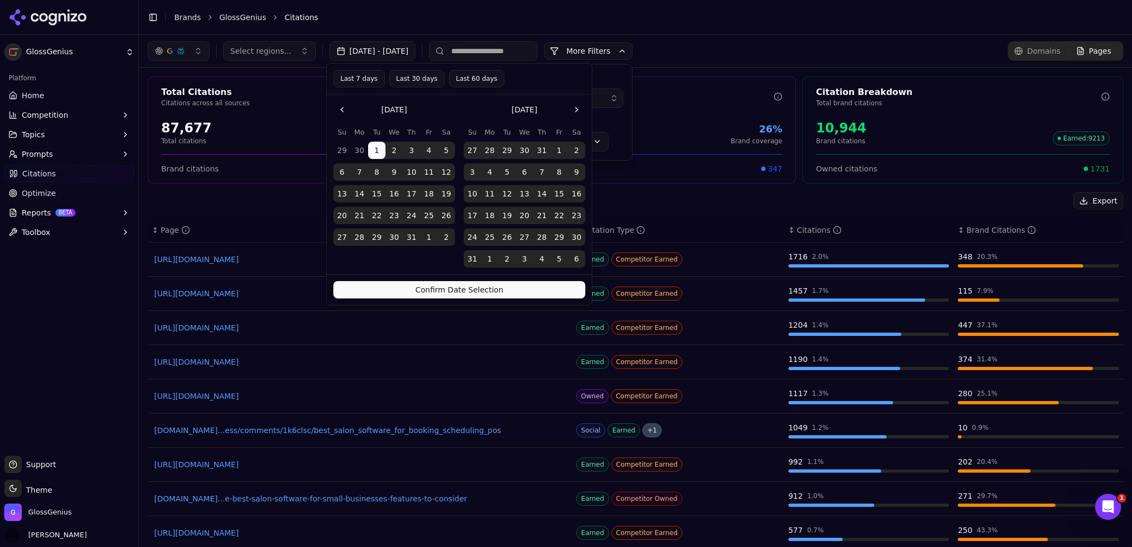
click at [576, 111] on button "Go to the Next Month" at bounding box center [576, 109] width 17 height 17
click at [508, 238] on button "30" at bounding box center [506, 236] width 17 height 17
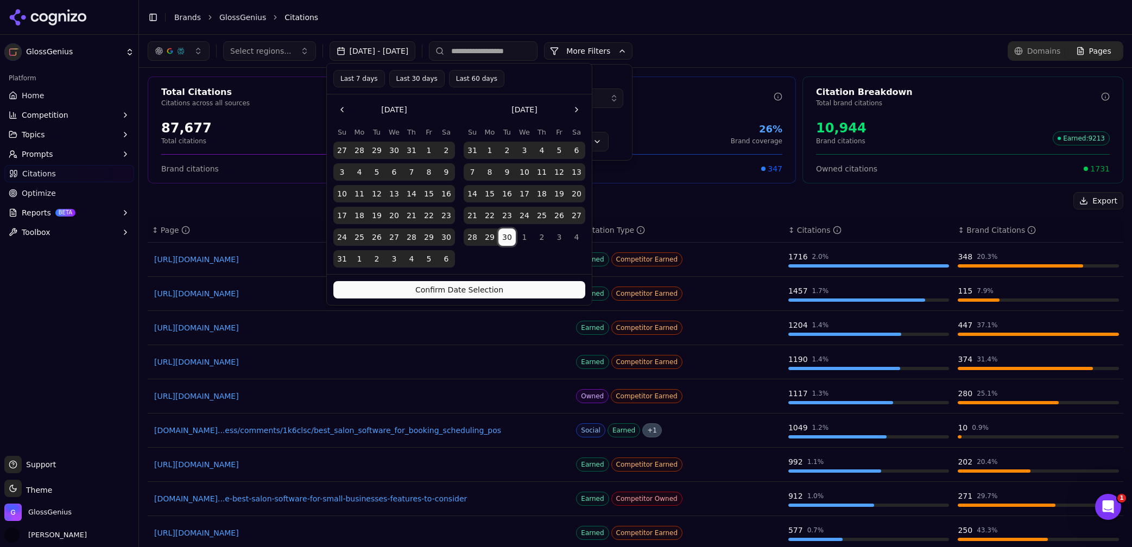
click at [573, 110] on button "Go to the Next Month" at bounding box center [576, 109] width 17 height 17
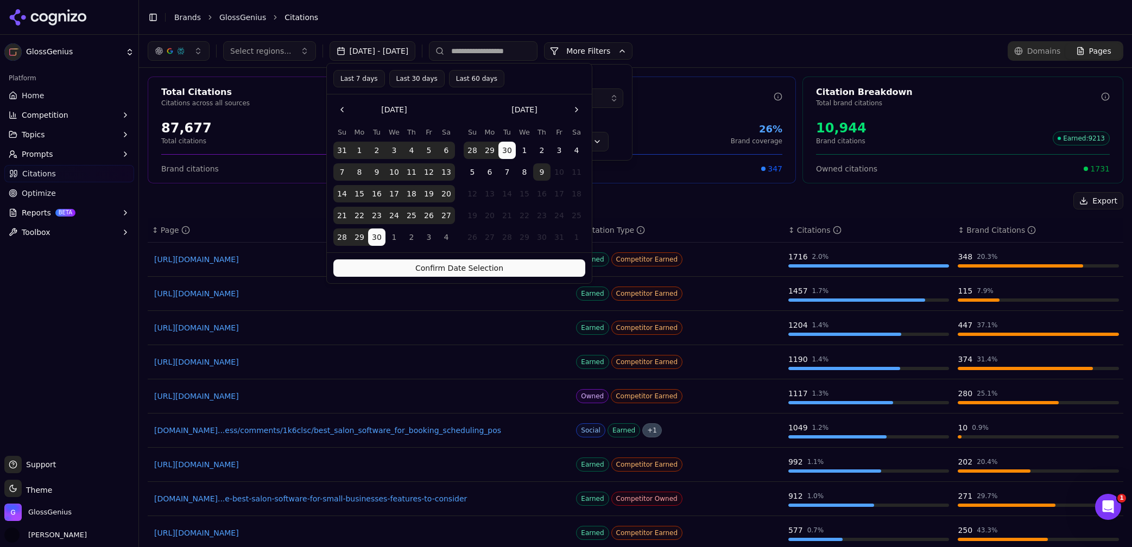
click at [527, 172] on button "8" at bounding box center [524, 171] width 17 height 17
click at [341, 110] on button "Go to the Previous Month" at bounding box center [341, 109] width 17 height 17
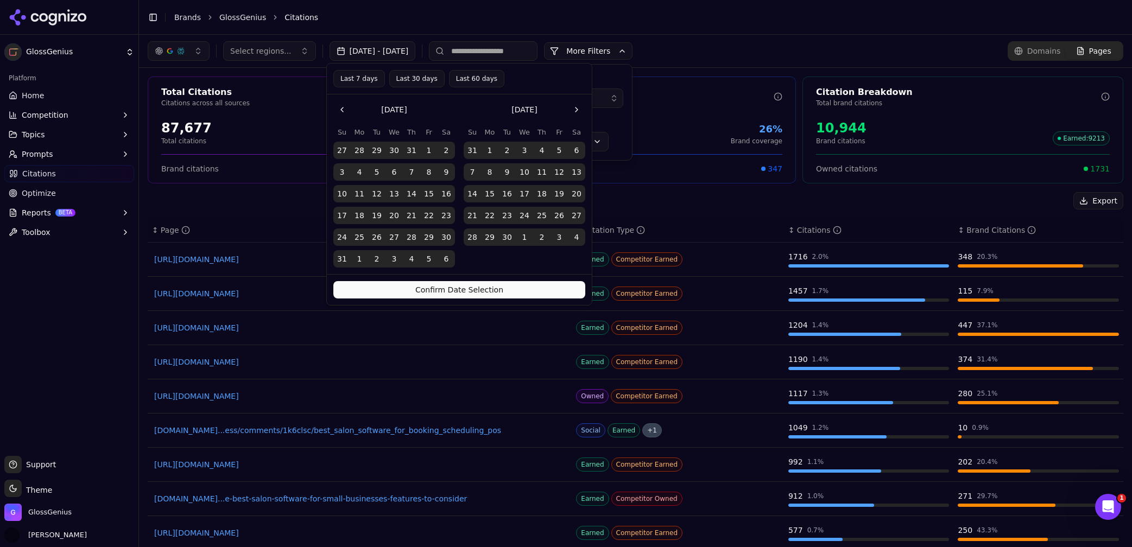
click at [341, 110] on button "Go to the Previous Month" at bounding box center [341, 109] width 17 height 17
click at [574, 111] on button "Go to the Next Month" at bounding box center [576, 109] width 17 height 17
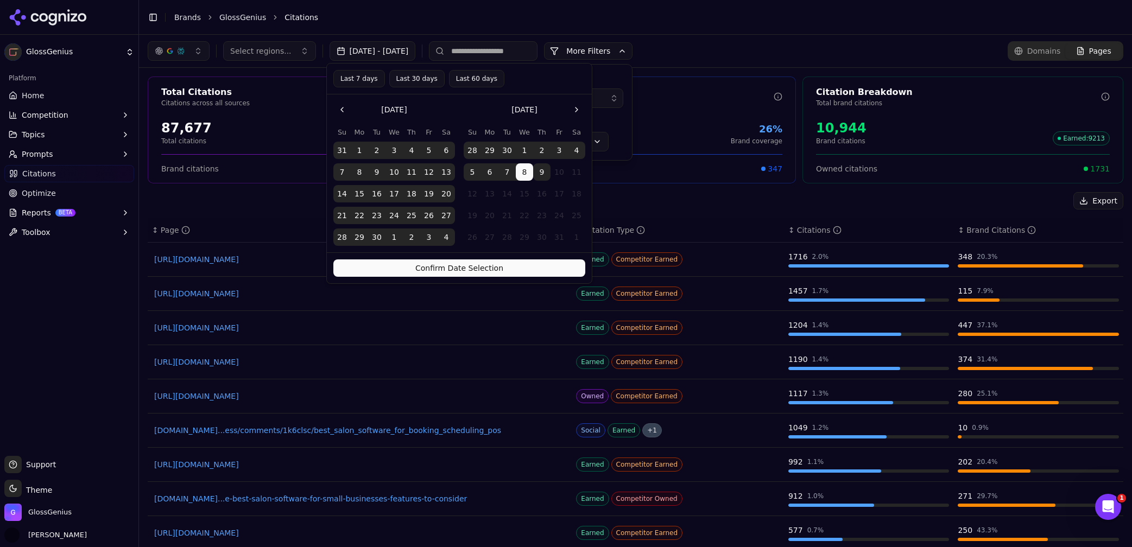
click at [492, 268] on button "Confirm Date Selection" at bounding box center [459, 267] width 252 height 17
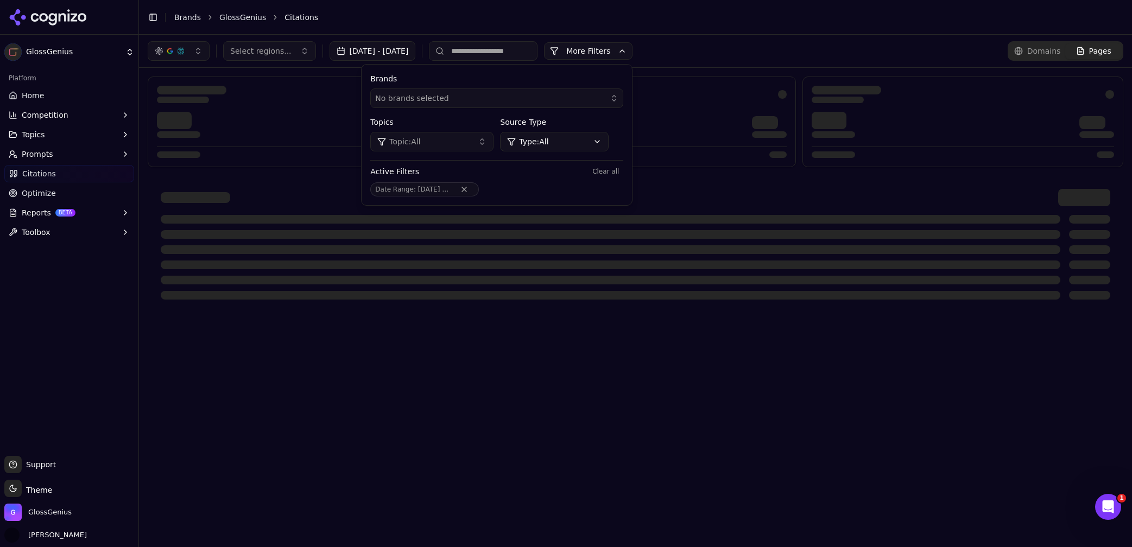
click at [830, 30] on header "Toggle Sidebar Brands GlossGenius Citations" at bounding box center [635, 17] width 993 height 35
click at [793, 1] on header "Toggle Sidebar Brands GlossGenius Citations" at bounding box center [635, 17] width 993 height 35
click at [623, 169] on button "Clear all" at bounding box center [605, 171] width 35 height 13
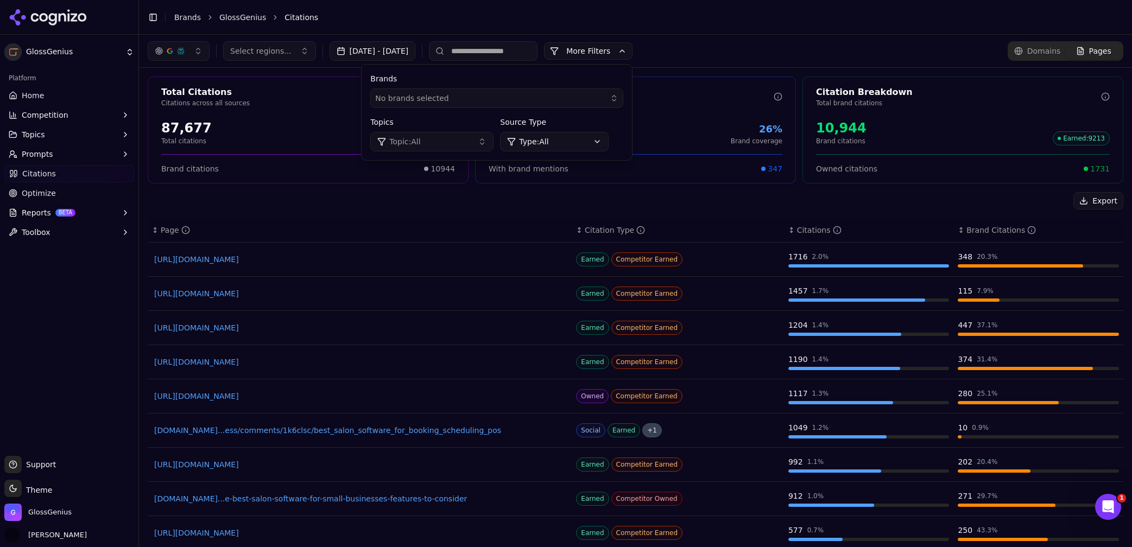
click at [411, 48] on button "[DATE] - [DATE]" at bounding box center [372, 51] width 86 height 20
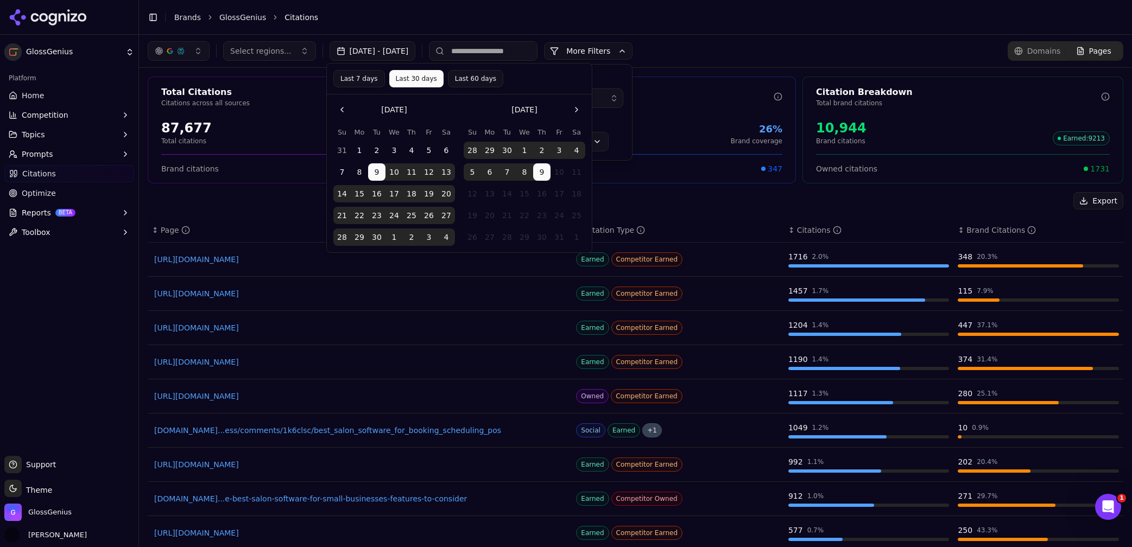
click at [340, 107] on button "Go to the Previous Month" at bounding box center [341, 109] width 17 height 17
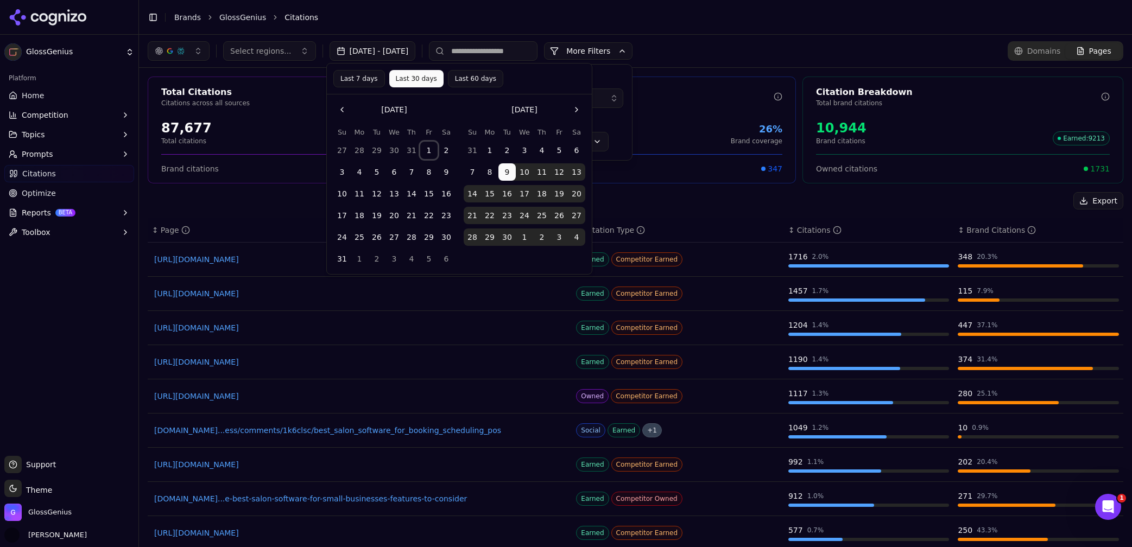
click at [429, 149] on button "1" at bounding box center [428, 150] width 17 height 17
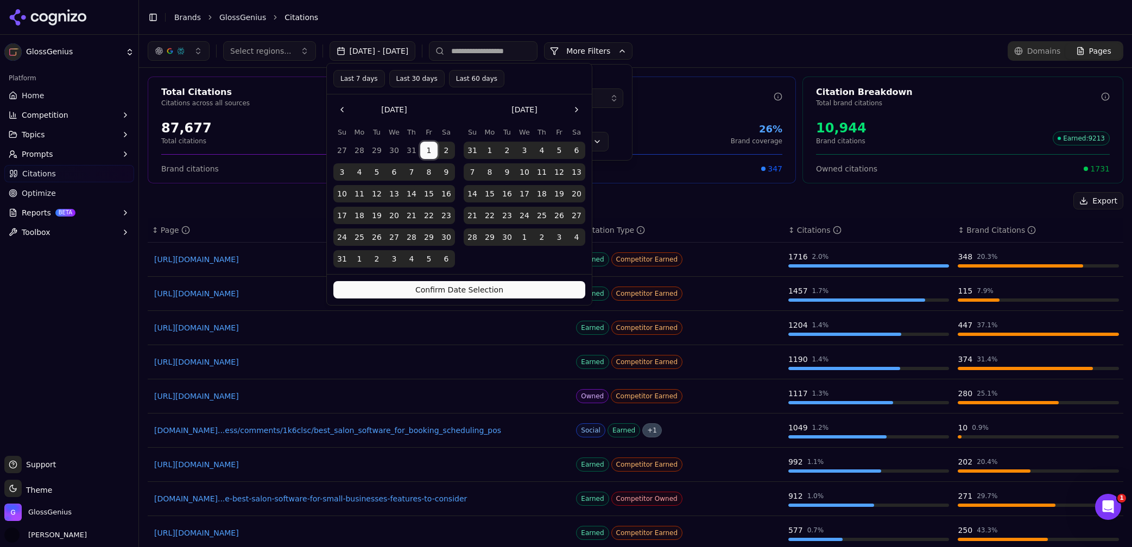
click at [575, 109] on button "Go to the Next Month" at bounding box center [576, 109] width 17 height 17
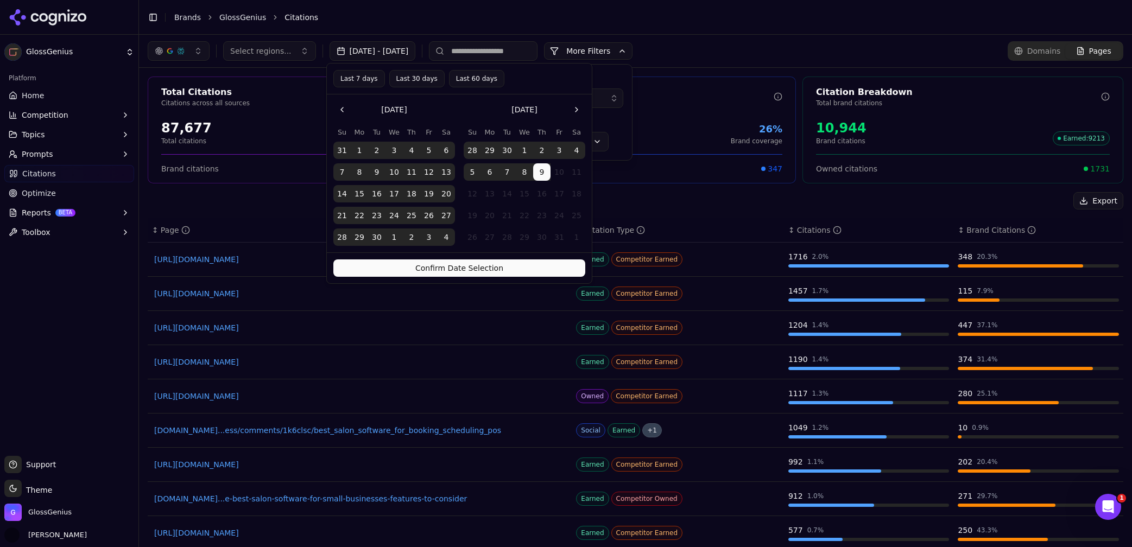
click at [518, 268] on button "Confirm Date Selection" at bounding box center [459, 267] width 252 height 17
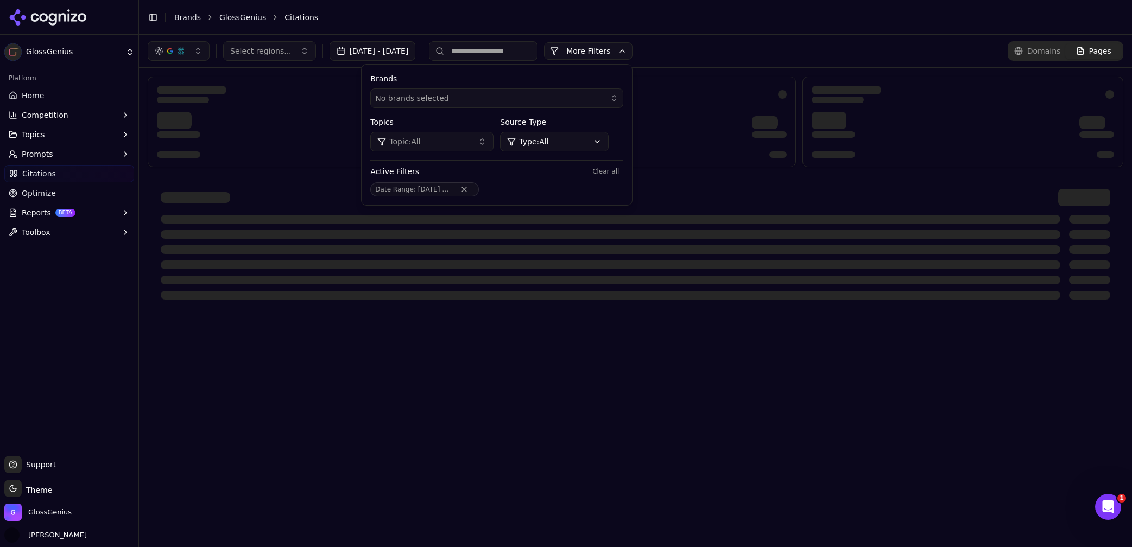
click at [760, 1] on header "Toggle Sidebar Brands GlossGenius Citations" at bounding box center [635, 17] width 993 height 35
click at [542, 100] on div "No brands selected" at bounding box center [489, 98] width 228 height 11
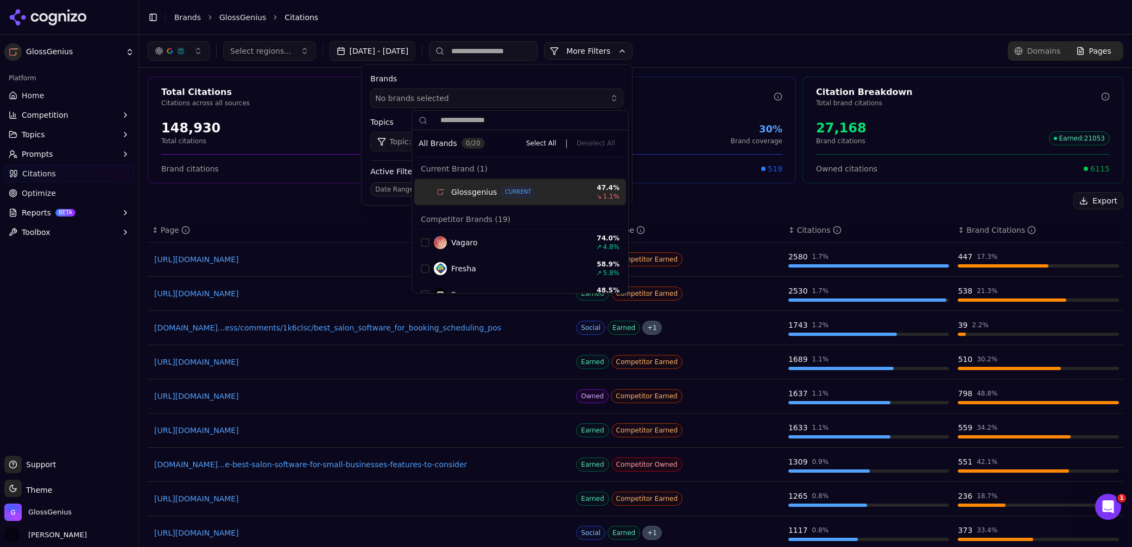
click at [657, 29] on header "Toggle Sidebar Brands GlossGenius Citations" at bounding box center [635, 17] width 993 height 35
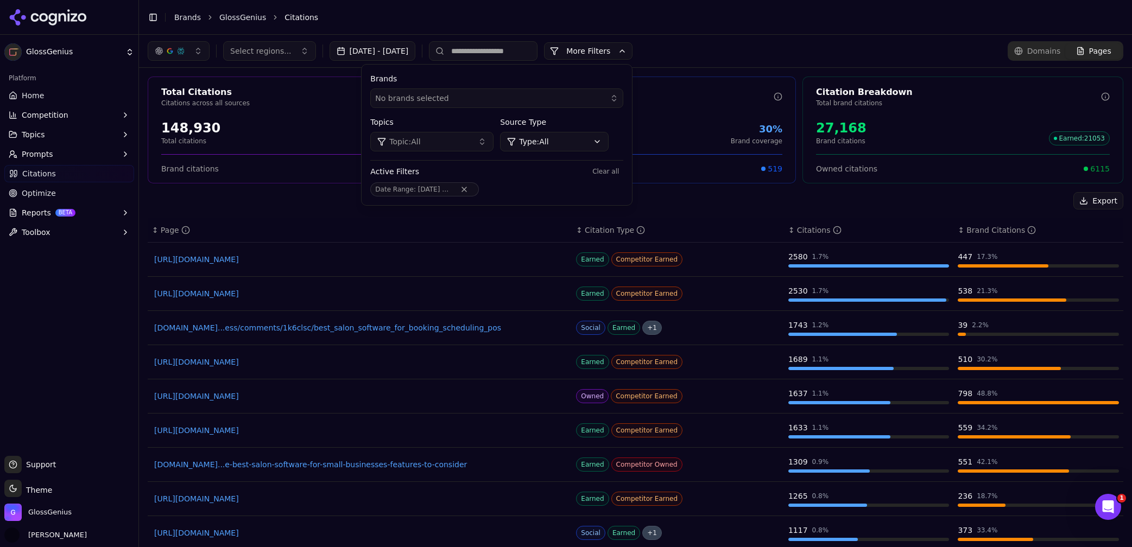
click at [731, 29] on header "Toggle Sidebar Brands GlossGenius Citations" at bounding box center [635, 17] width 993 height 35
click at [632, 53] on button "More Filters" at bounding box center [588, 50] width 88 height 17
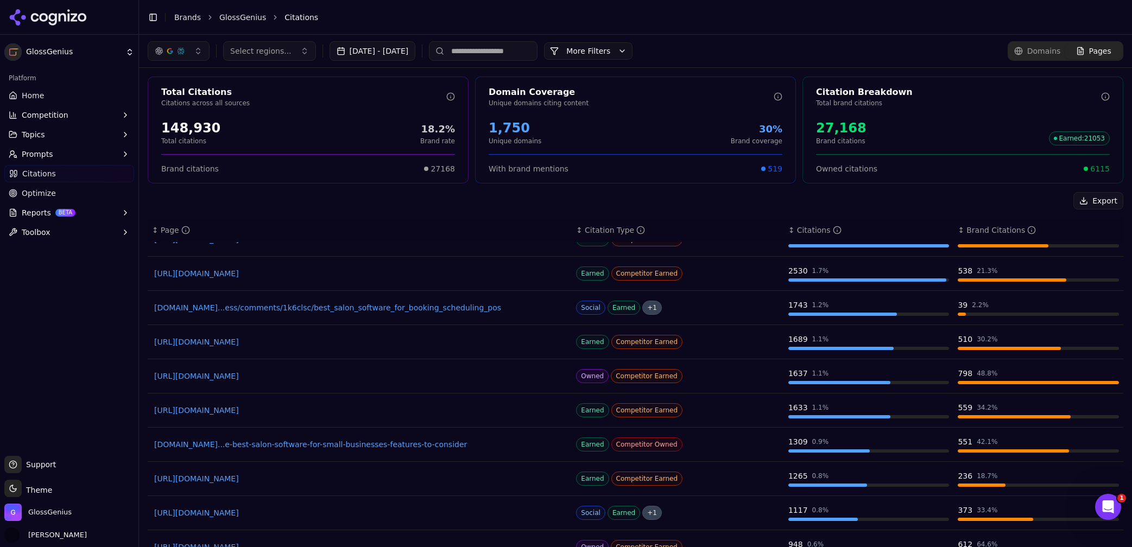
scroll to position [52, 0]
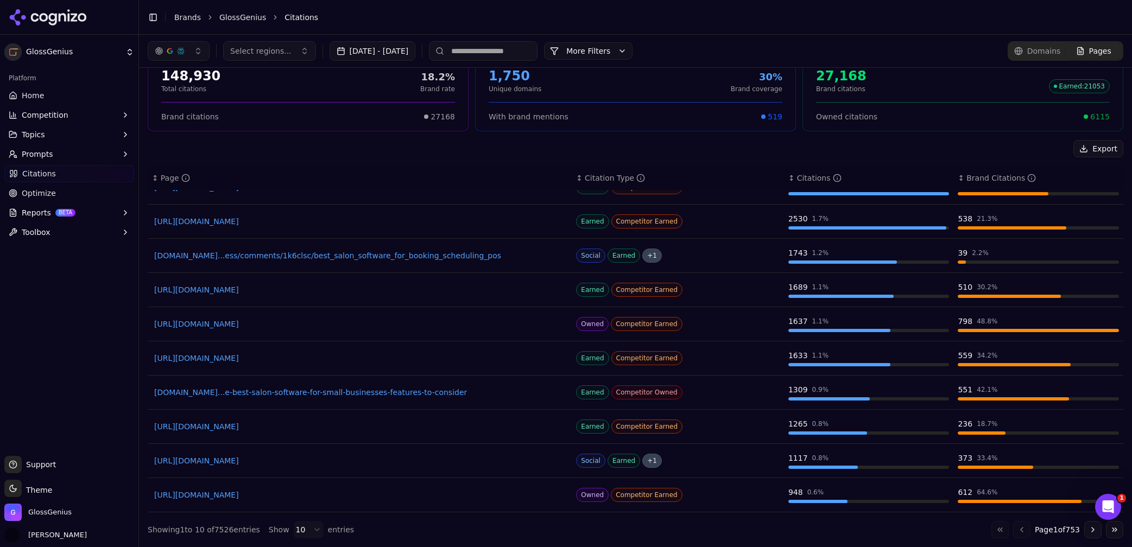
click at [1089, 140] on button "Export" at bounding box center [1098, 148] width 50 height 17
click at [28, 233] on span "Toolbox" at bounding box center [36, 232] width 29 height 11
click at [59, 253] on span "llms.txt Generator" at bounding box center [69, 249] width 94 height 11
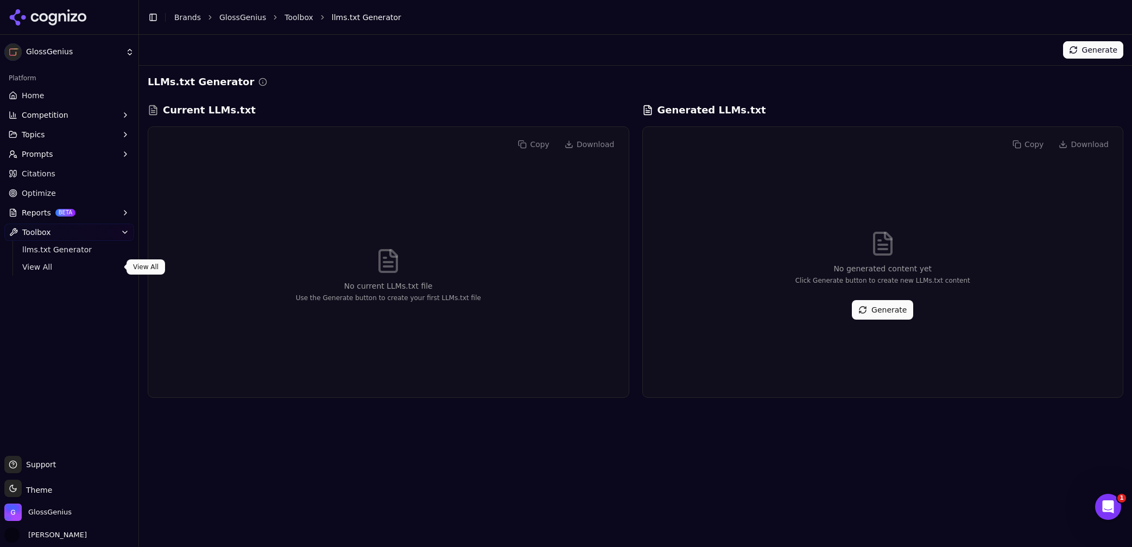
click at [37, 266] on span "View All" at bounding box center [69, 267] width 94 height 11
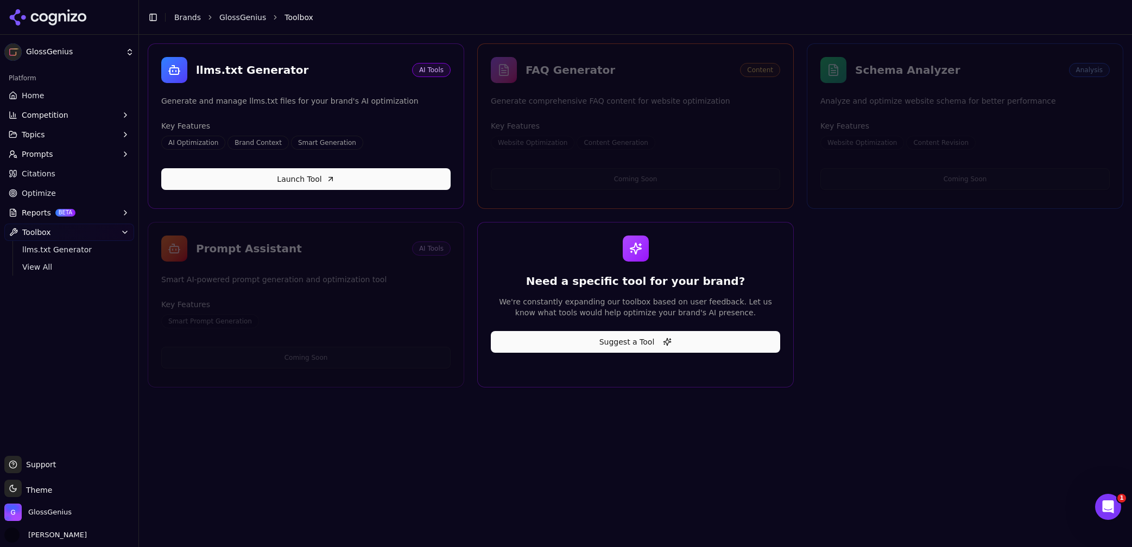
click at [32, 214] on span "Reports" at bounding box center [36, 212] width 29 height 11
click at [27, 195] on span "Optimize" at bounding box center [39, 193] width 34 height 11
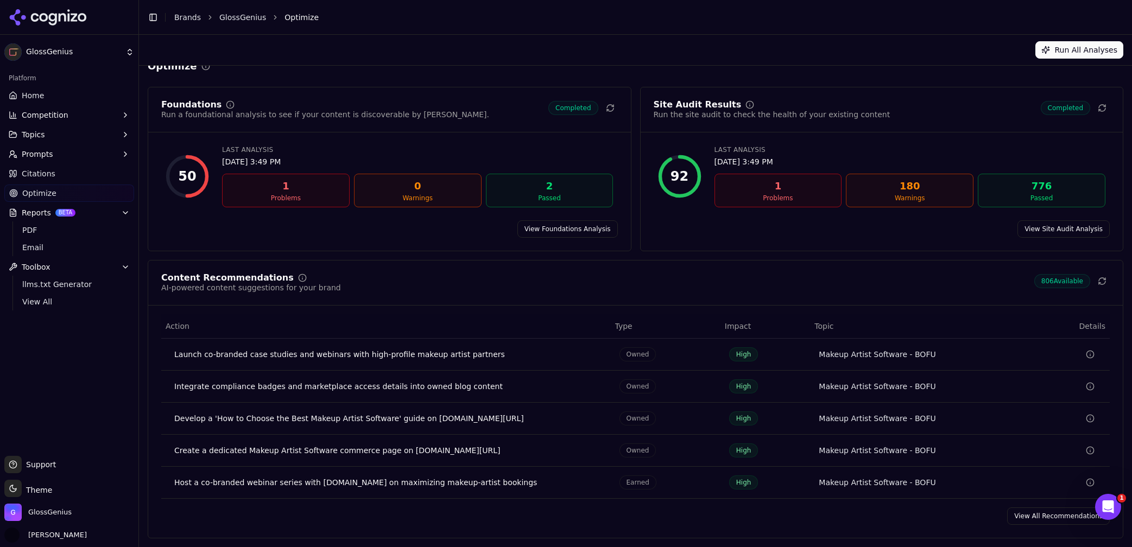
scroll to position [15, 0]
